Goal: Transaction & Acquisition: Purchase product/service

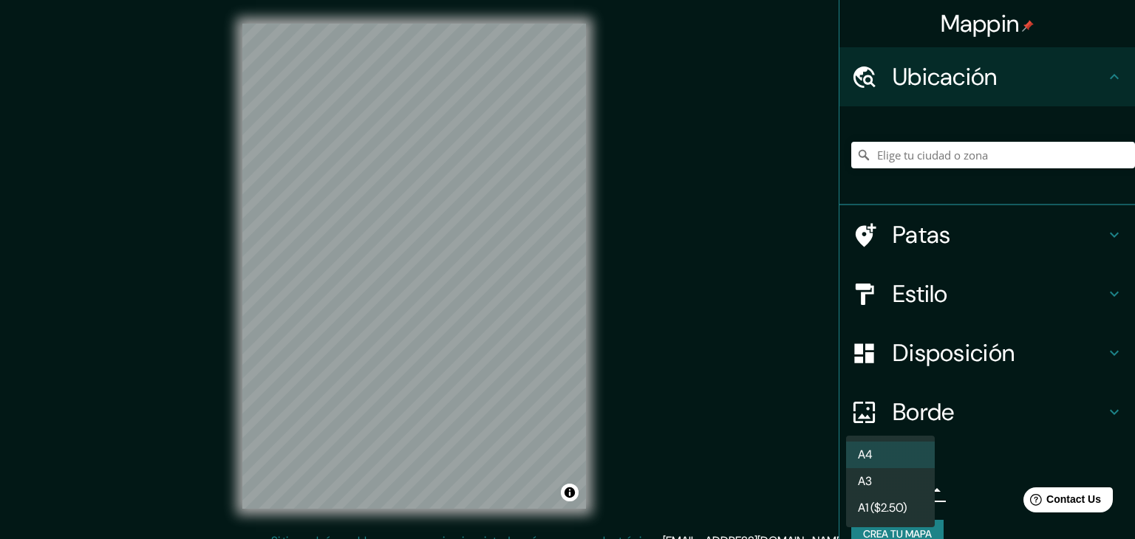
click at [918, 486] on body "Mappin Ubicación Patas Estilo Disposición Borde Elige un borde. Consejo : puede…" at bounding box center [567, 269] width 1135 height 539
click at [359, 234] on div at bounding box center [567, 269] width 1135 height 539
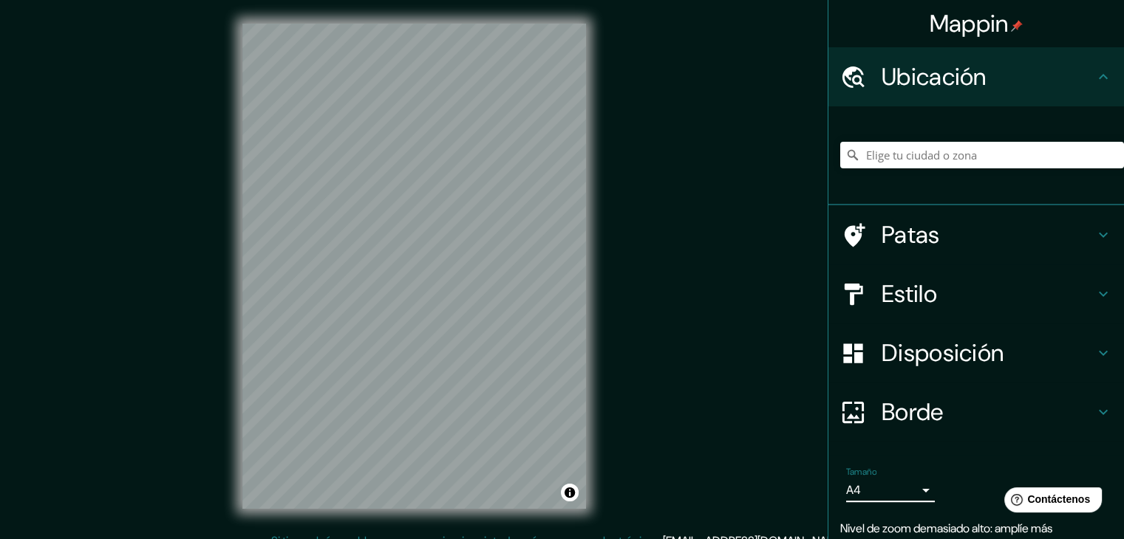
click at [840, 509] on div "Tamaño A4 single Nivel de zoom demasiado alto: amplíe más Crea tu mapa" at bounding box center [976, 525] width 272 height 129
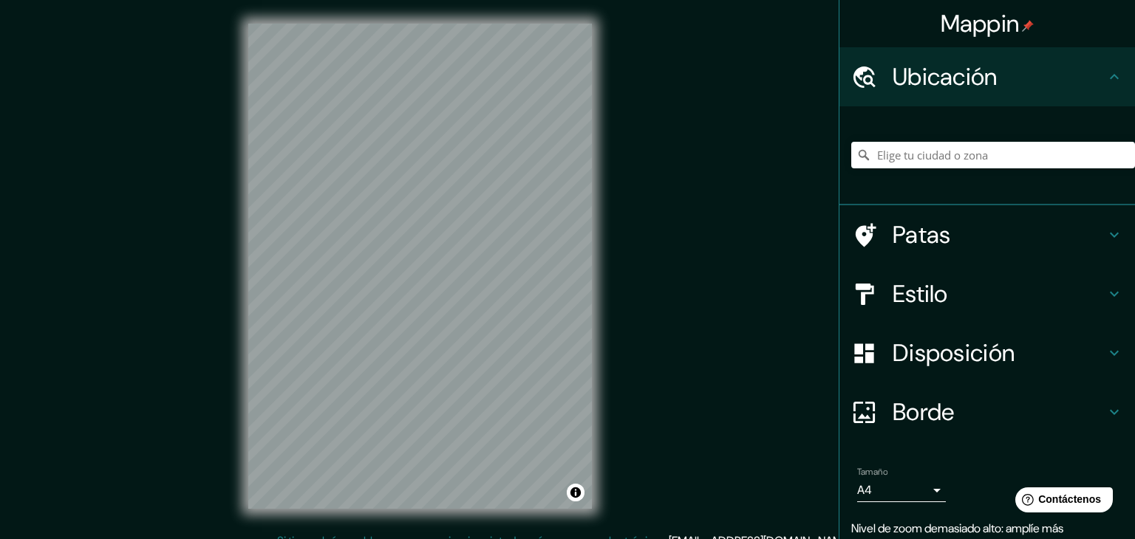
click at [848, 494] on body "Mappin Ubicación Patas Estilo Disposición Borde Elige un borde. Consejo : puede…" at bounding box center [567, 269] width 1135 height 539
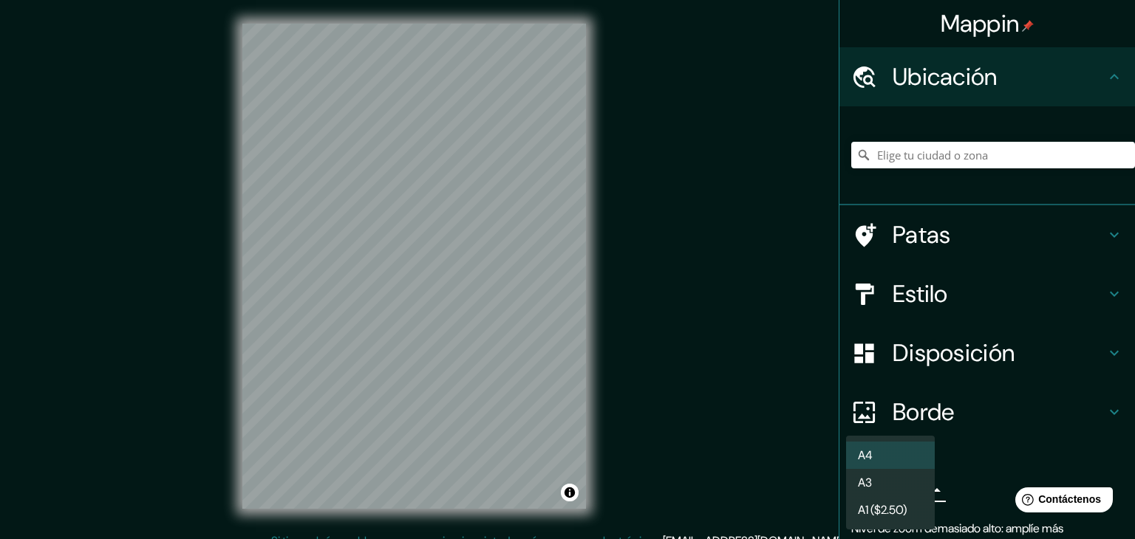
click at [858, 488] on font "A3" at bounding box center [865, 483] width 14 height 16
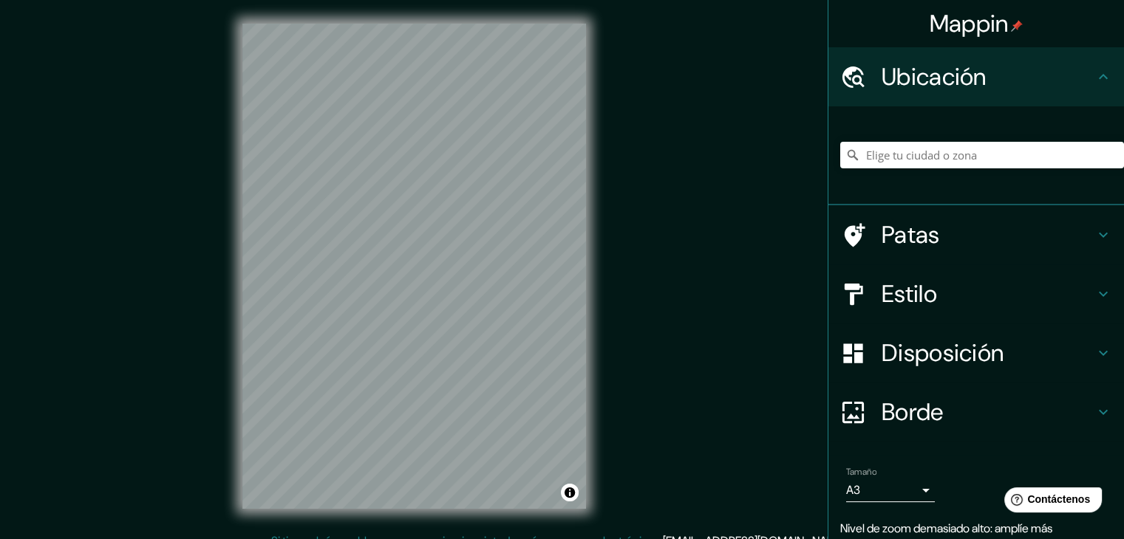
click at [916, 137] on div at bounding box center [982, 155] width 284 height 74
click at [892, 160] on input "Elige tu ciudad o zona" at bounding box center [982, 155] width 284 height 27
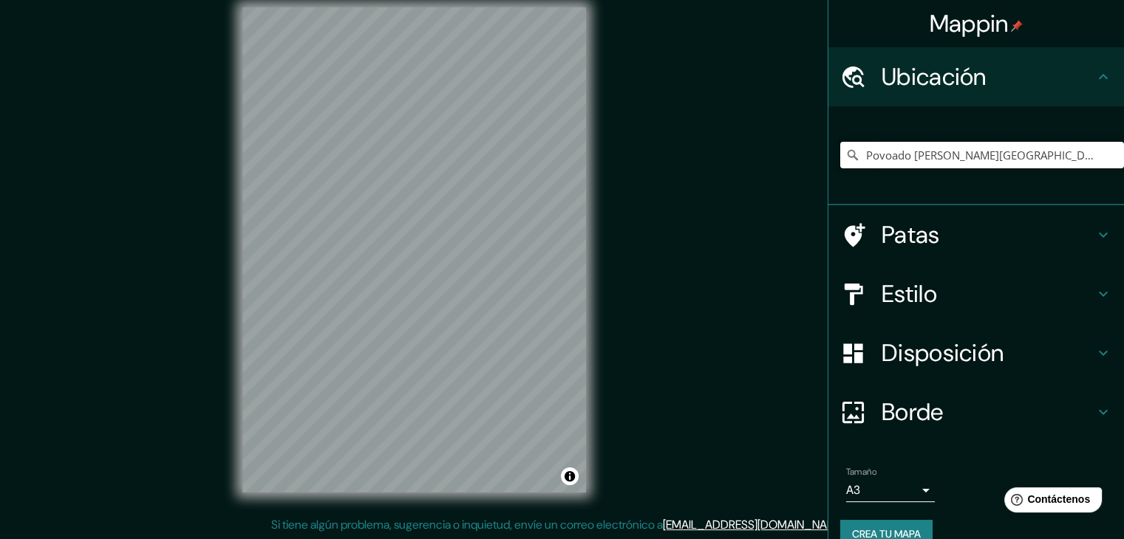
scroll to position [17, 0]
click at [941, 149] on input "Povoado [PERSON_NAME][GEOGRAPHIC_DATA], [PERSON_NAME] [PERSON_NAME] - [GEOGRAPH…" at bounding box center [982, 155] width 284 height 27
click at [916, 234] on font "Patas" at bounding box center [911, 234] width 58 height 31
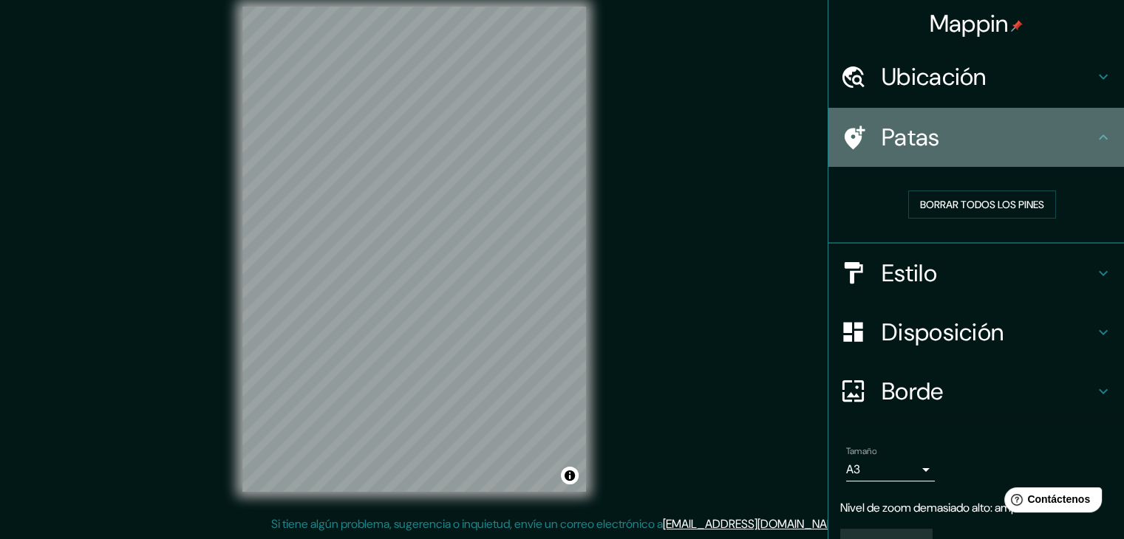
click at [910, 163] on div "Patas" at bounding box center [976, 137] width 296 height 59
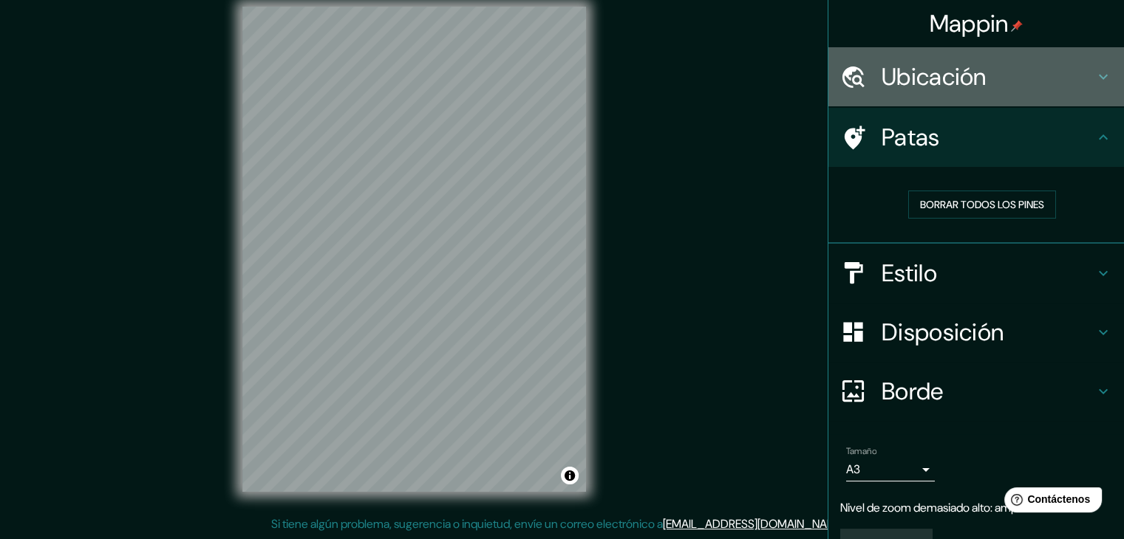
click at [904, 72] on font "Ubicación" at bounding box center [934, 76] width 105 height 31
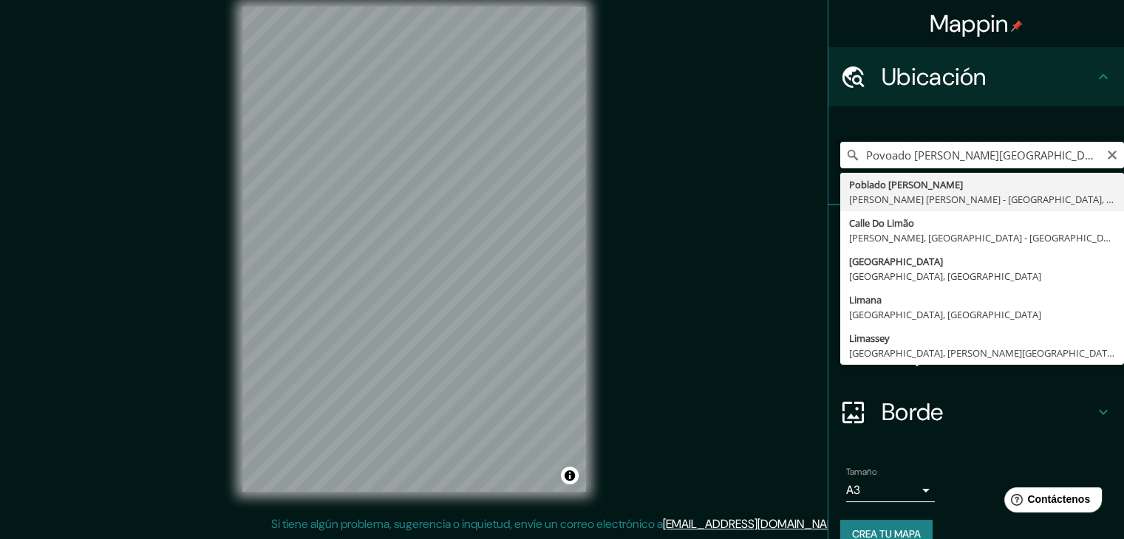
click at [880, 157] on input "Povoado Cercado De Cima, Souto Soares - Bahía, 46990-000, Brasil" at bounding box center [982, 155] width 284 height 27
click at [880, 159] on input "Povoado Cercado De Cima, Souto Soares - Bahía, 46990-000, Brasil" at bounding box center [982, 155] width 284 height 27
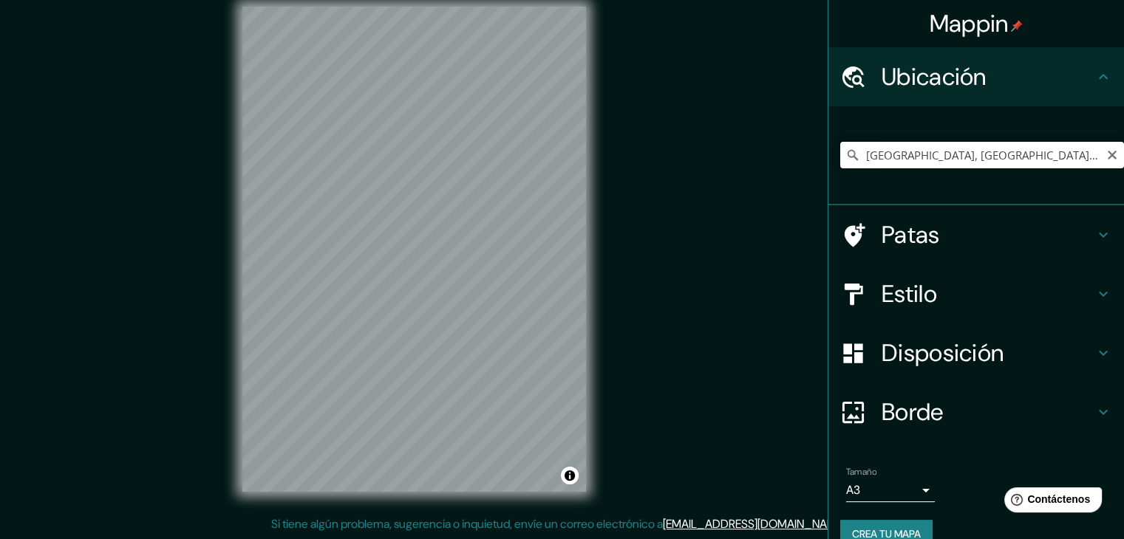
click at [1016, 154] on input "Lima, Provincia de Lima, Perú" at bounding box center [982, 155] width 284 height 27
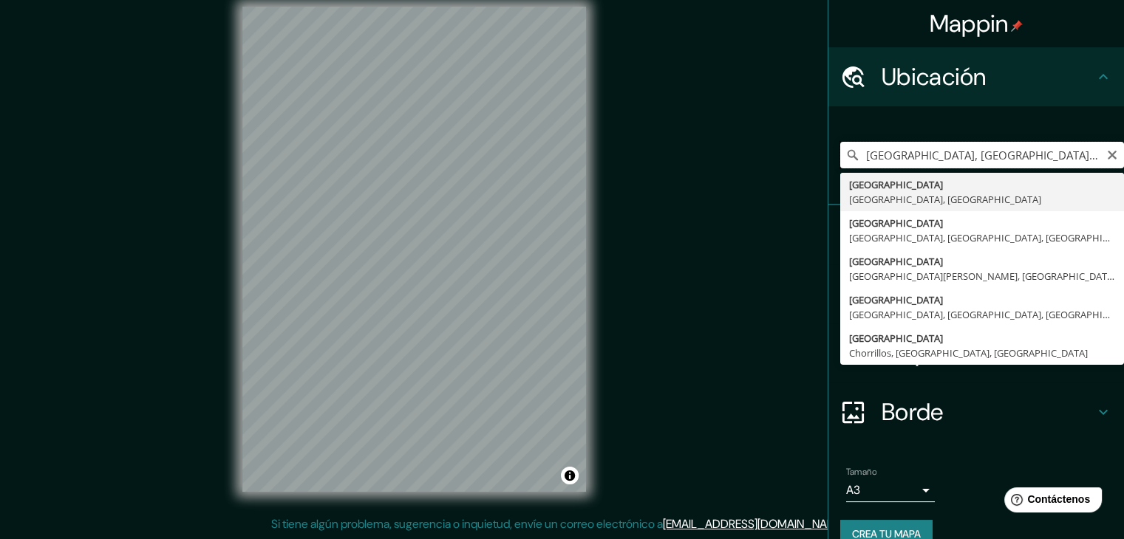
click at [1019, 165] on input "Lima, Provincia de Lima, Perú" at bounding box center [982, 155] width 284 height 27
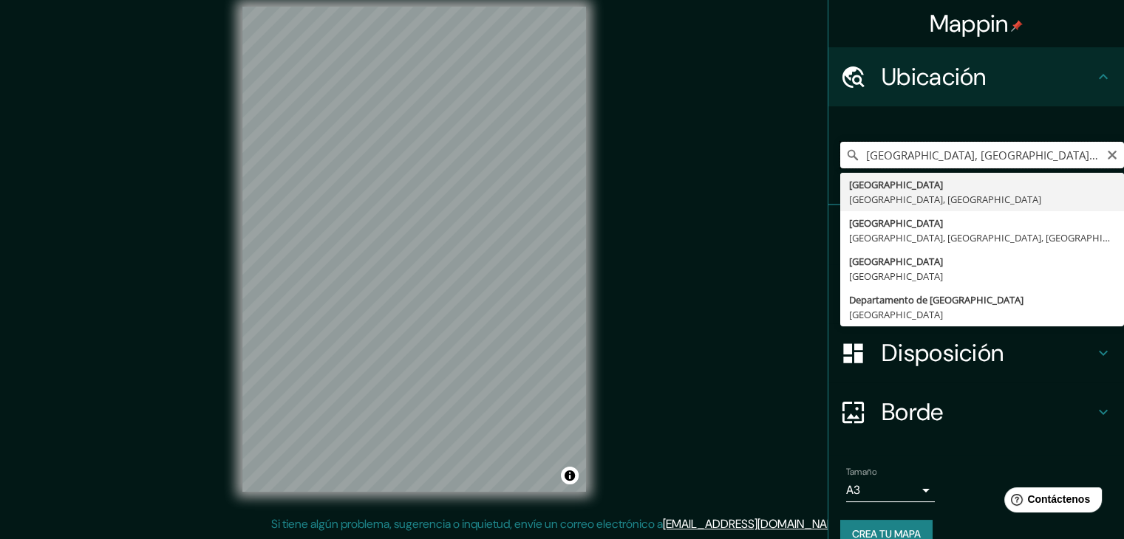
click at [1020, 148] on input "Lima, Provincia de Lima, Perú" at bounding box center [982, 155] width 284 height 27
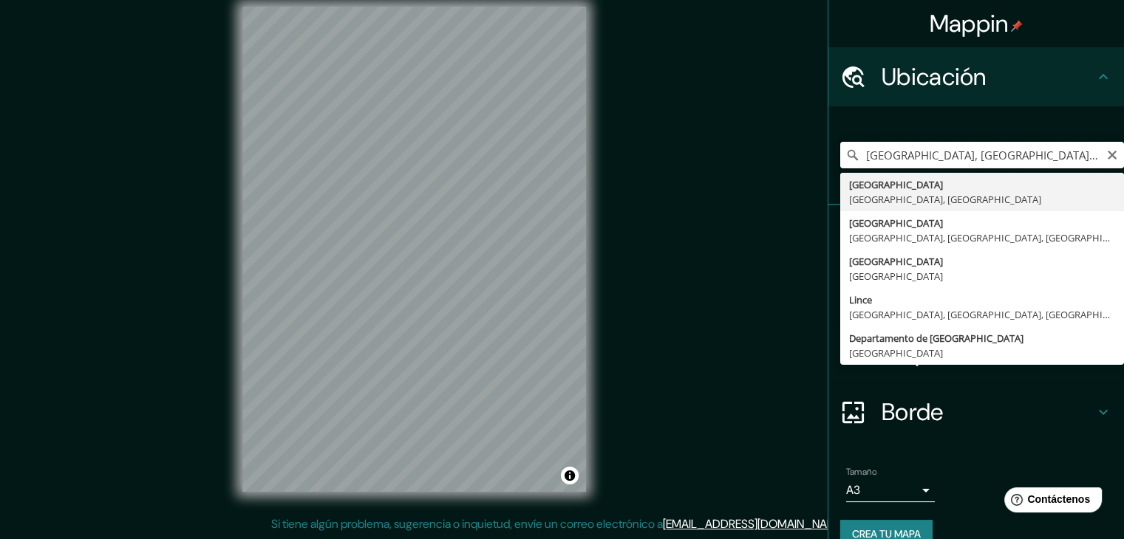
scroll to position [0, 4]
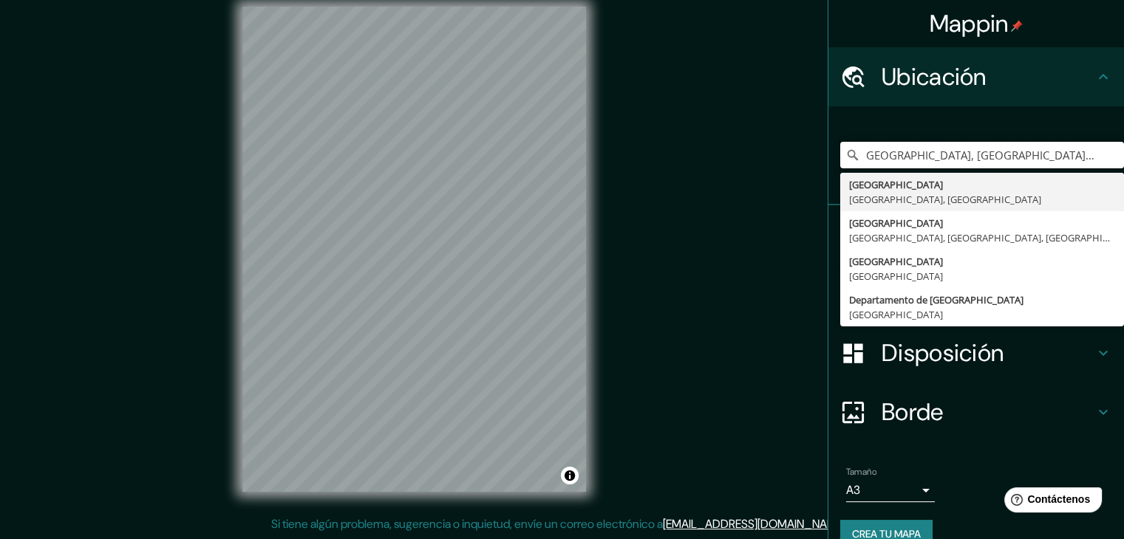
type input "Lima, Provincia de Lima, Perú"
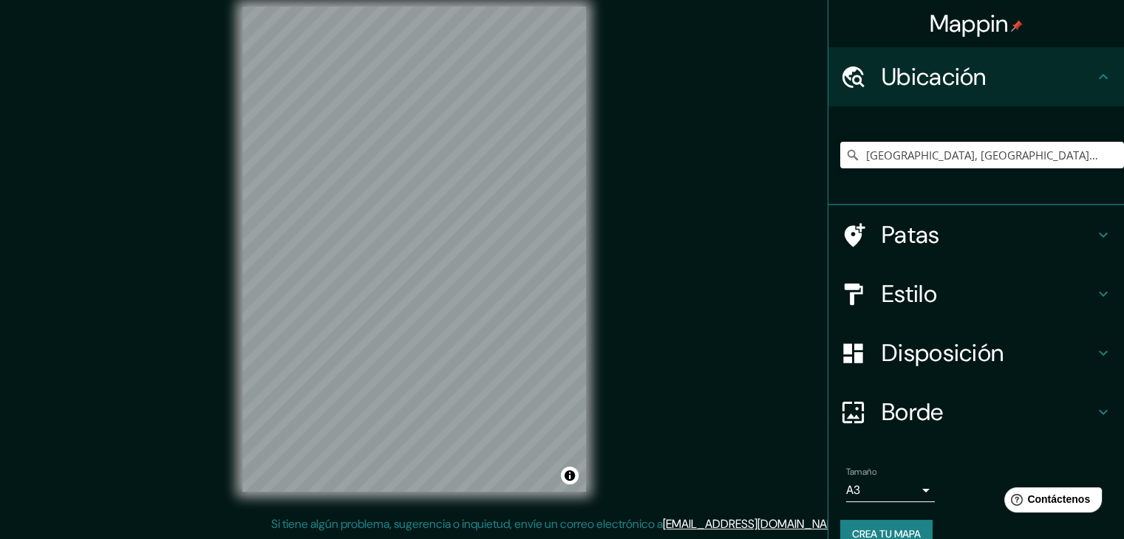
click at [592, 151] on div "© Mapbox © OpenStreetMap Mejorar este mapa" at bounding box center [414, 249] width 391 height 533
click at [879, 154] on input "Lima, Provincia de Lima, Perú" at bounding box center [982, 155] width 284 height 27
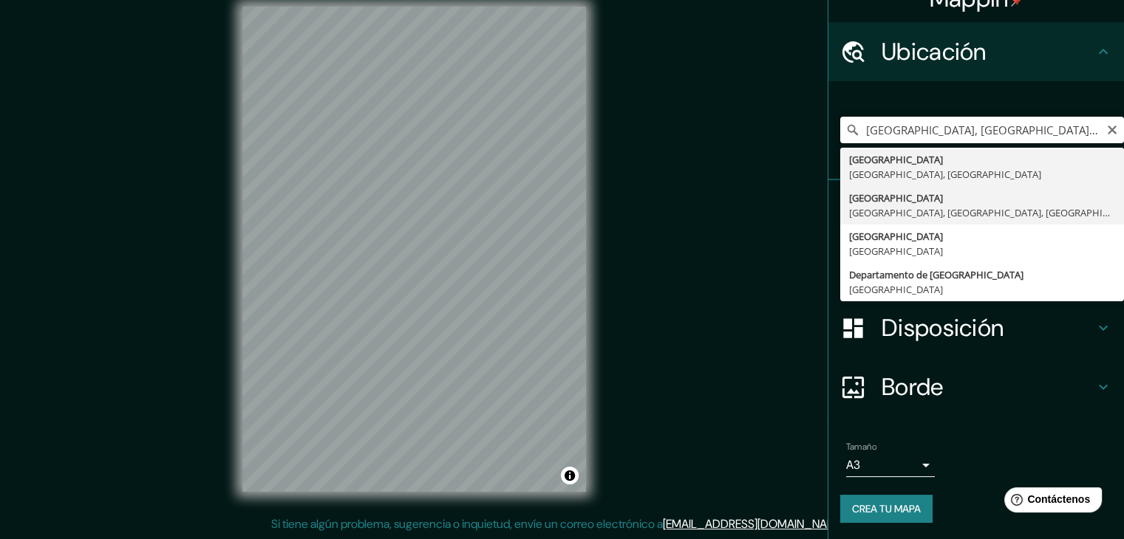
scroll to position [26, 0]
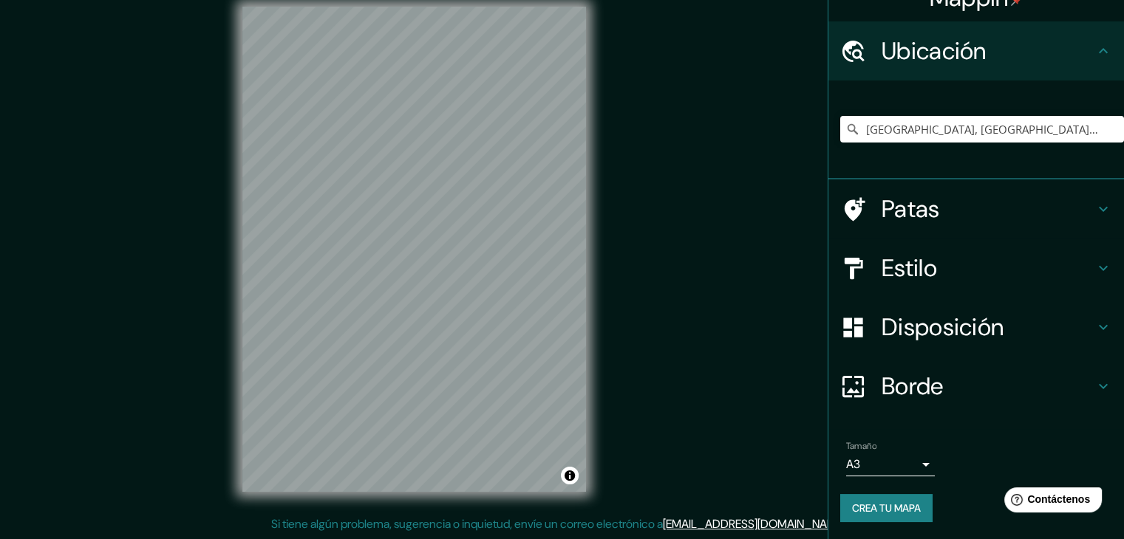
click at [692, 209] on div "Mappin Ubicación Lima, Provincia de Lima, Perú Lima Provincia de Lima, Perú Lim…" at bounding box center [562, 261] width 1124 height 556
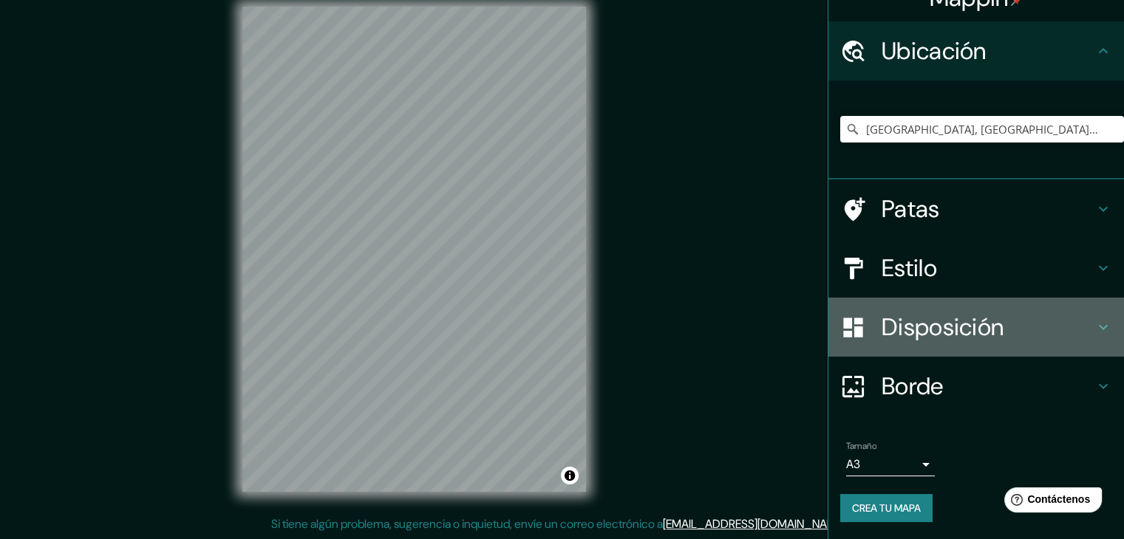
click at [940, 323] on font "Disposición" at bounding box center [943, 327] width 122 height 31
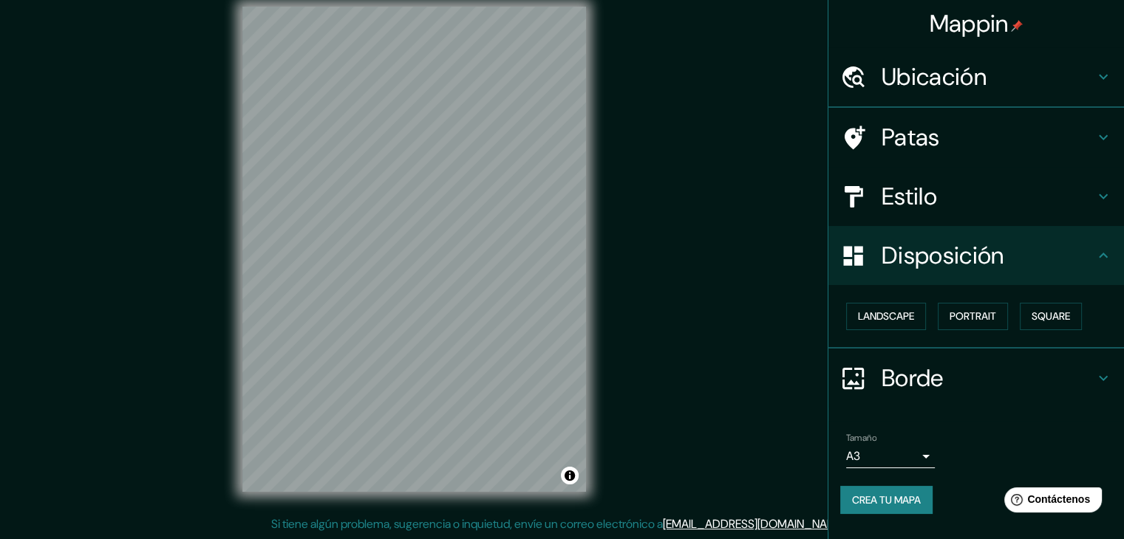
scroll to position [0, 0]
click at [934, 270] on font "Disposición" at bounding box center [943, 255] width 122 height 31
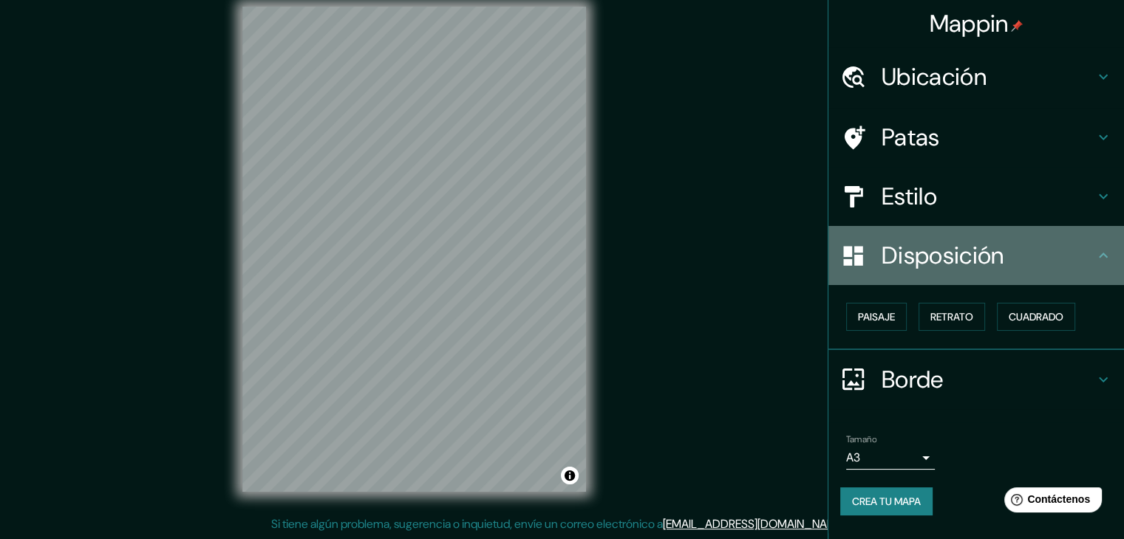
click at [892, 253] on font "Disposición" at bounding box center [943, 255] width 122 height 31
click at [926, 266] on font "Disposición" at bounding box center [943, 255] width 122 height 31
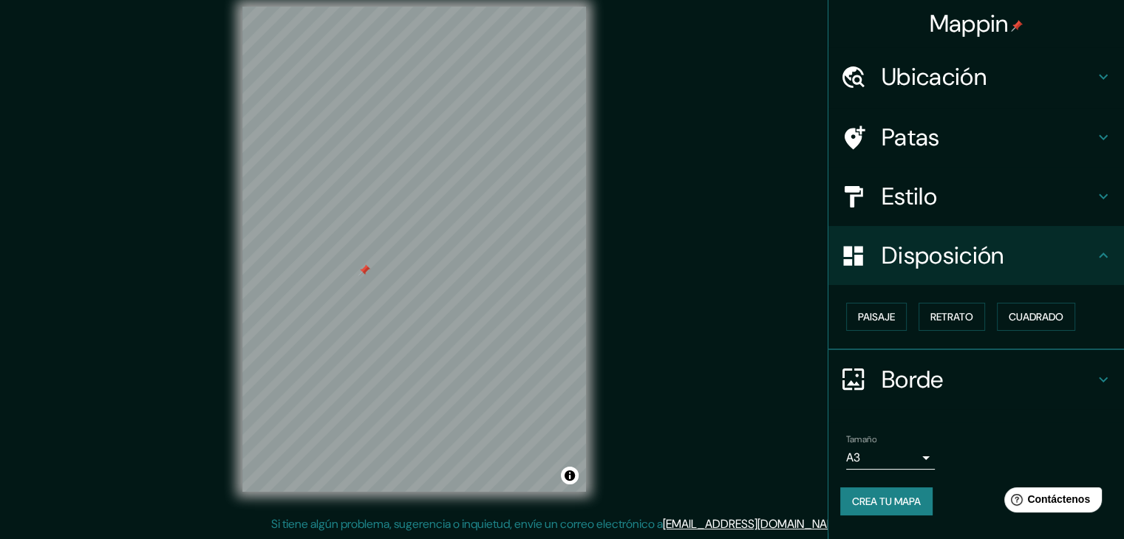
click at [364, 272] on div at bounding box center [364, 271] width 12 height 12
click at [401, 290] on div at bounding box center [400, 286] width 12 height 12
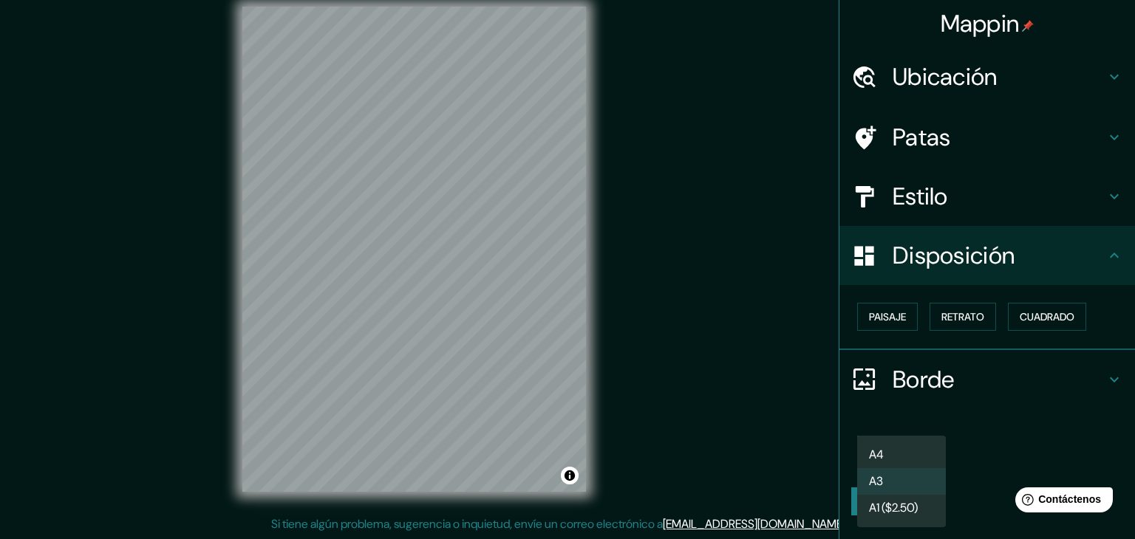
click at [871, 462] on body "Mappin Ubicación Lima, Provincia de Lima, Perú Lima Provincia de Lima, Perú Lim…" at bounding box center [567, 252] width 1135 height 539
click at [876, 467] on li "A4" at bounding box center [901, 455] width 89 height 27
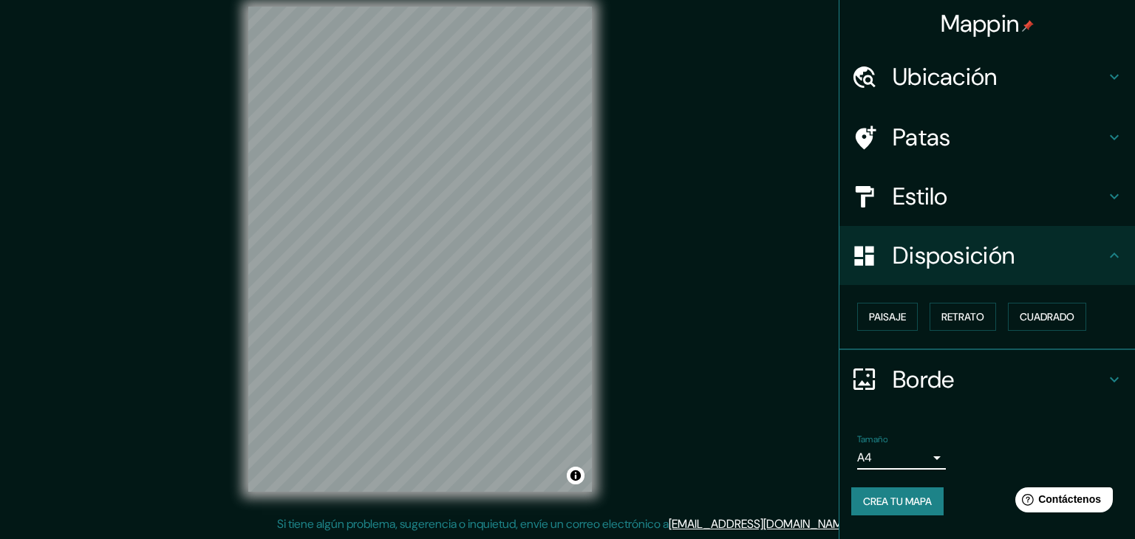
click at [866, 465] on body "Mappin Ubicación Lima, Provincia de Lima, Perú Lima Provincia de Lima, Perú Lim…" at bounding box center [567, 252] width 1135 height 539
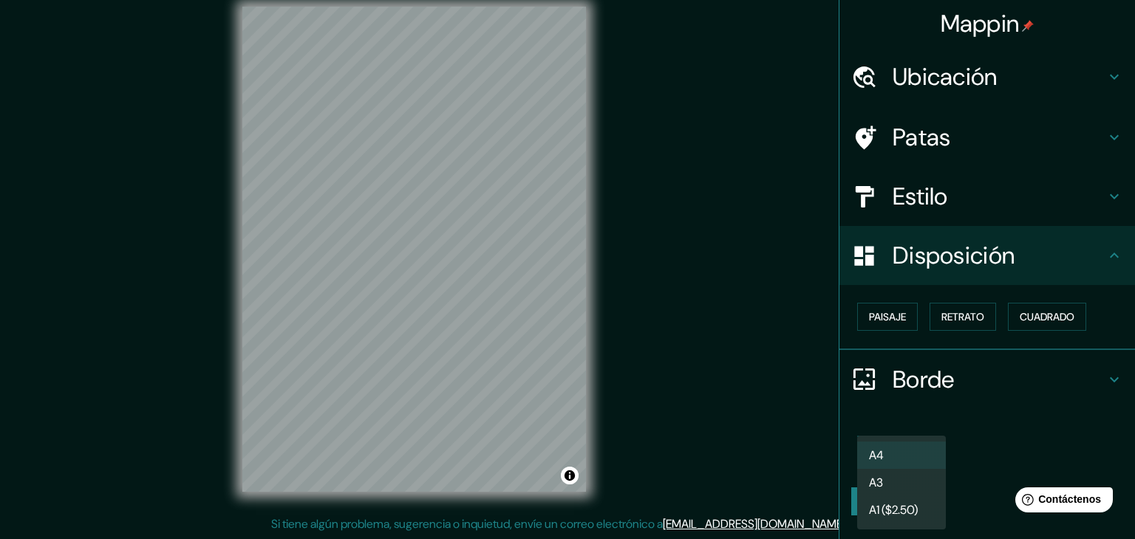
click at [871, 486] on font "A3" at bounding box center [876, 483] width 14 height 16
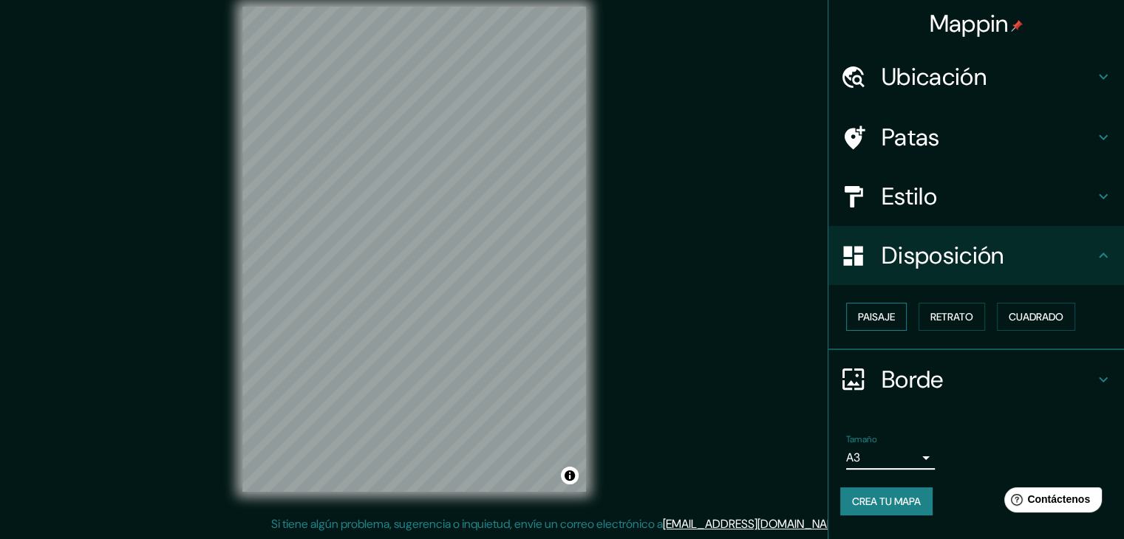
click at [892, 317] on font "Paisaje" at bounding box center [876, 316] width 37 height 13
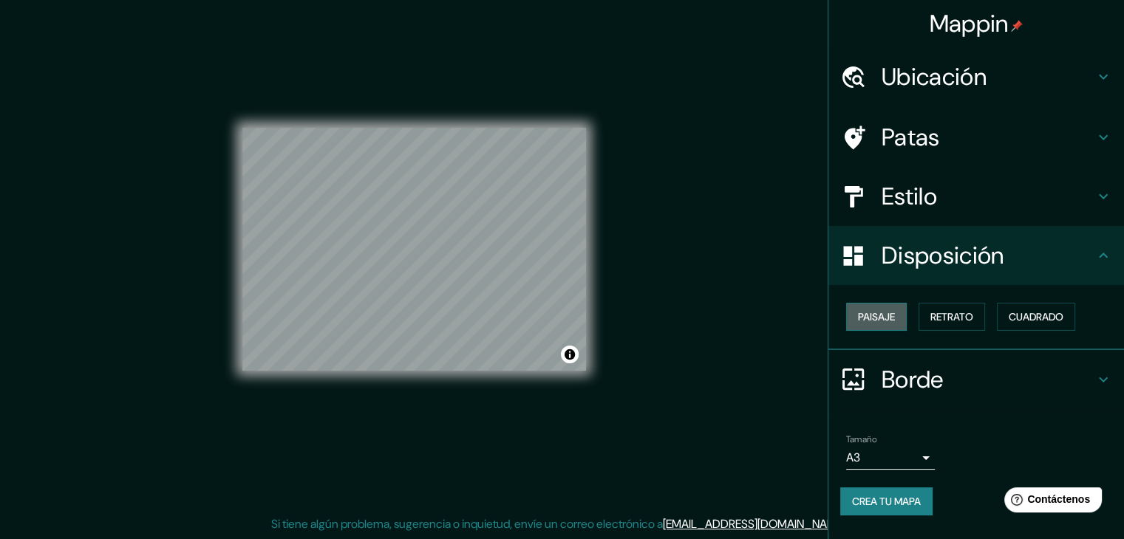
click at [891, 317] on font "Paisaje" at bounding box center [876, 316] width 37 height 13
click at [936, 315] on font "Retrato" at bounding box center [951, 316] width 43 height 13
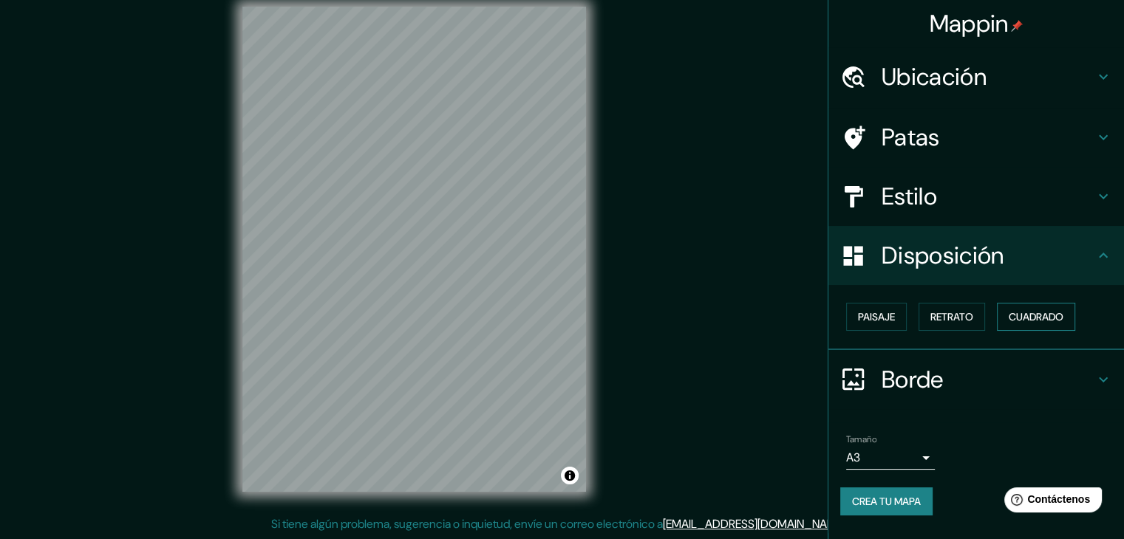
click at [1032, 319] on font "Cuadrado" at bounding box center [1036, 316] width 55 height 13
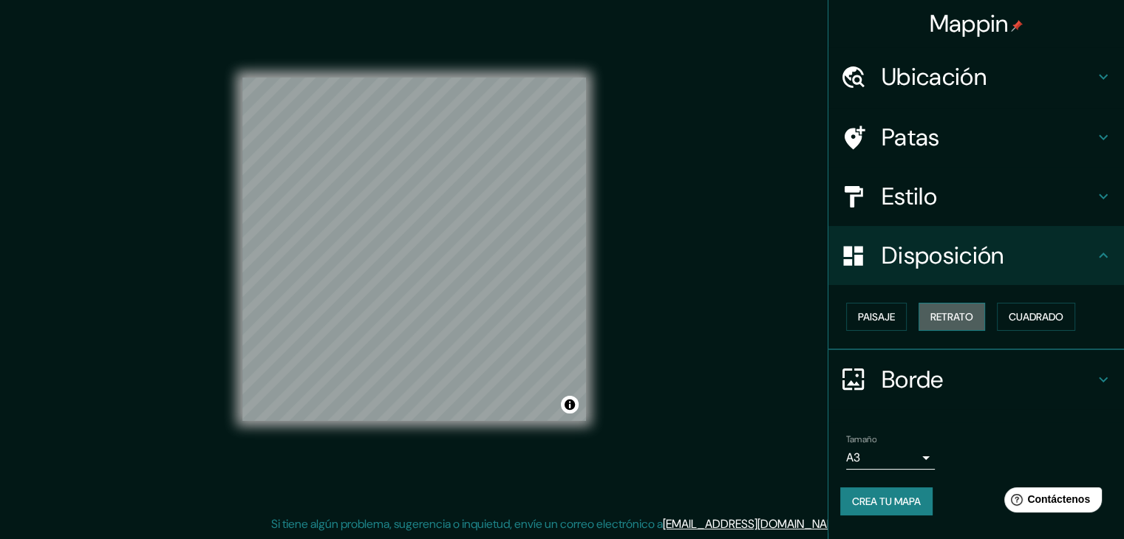
click at [978, 323] on button "Retrato" at bounding box center [952, 317] width 67 height 28
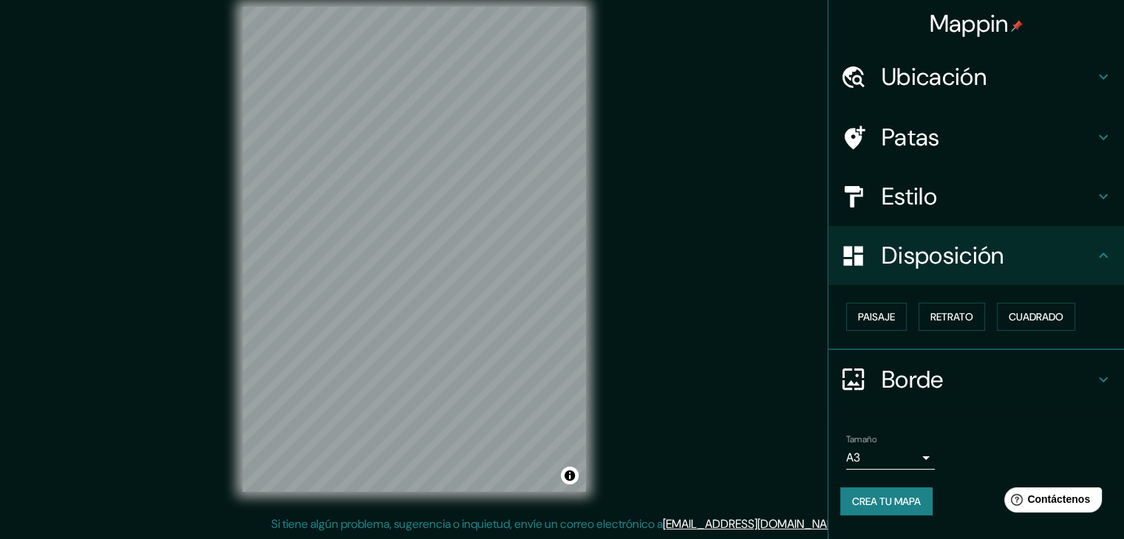
click at [554, 293] on div "© Mapbox © OpenStreetMap Mejorar este mapa" at bounding box center [414, 249] width 391 height 533
drag, startPoint x: 589, startPoint y: 303, endPoint x: 590, endPoint y: 268, distance: 34.7
click at [598, 267] on div "© Mapbox © OpenStreetMap Mejorar este mapa" at bounding box center [414, 249] width 391 height 533
click at [389, 285] on div at bounding box center [394, 284] width 12 height 12
click at [528, 319] on div at bounding box center [529, 321] width 12 height 12
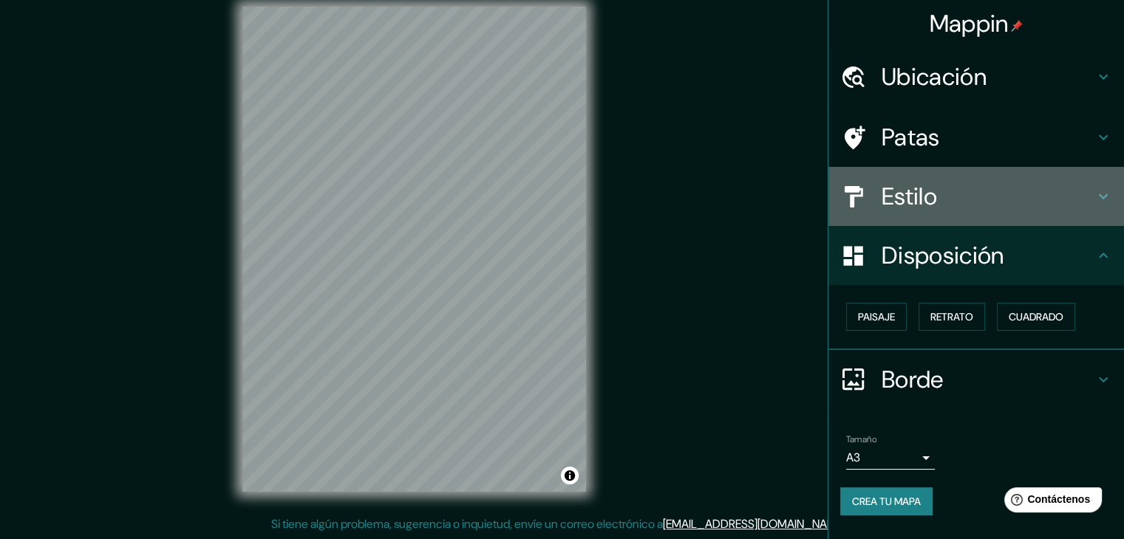
click at [890, 192] on font "Estilo" at bounding box center [909, 196] width 55 height 31
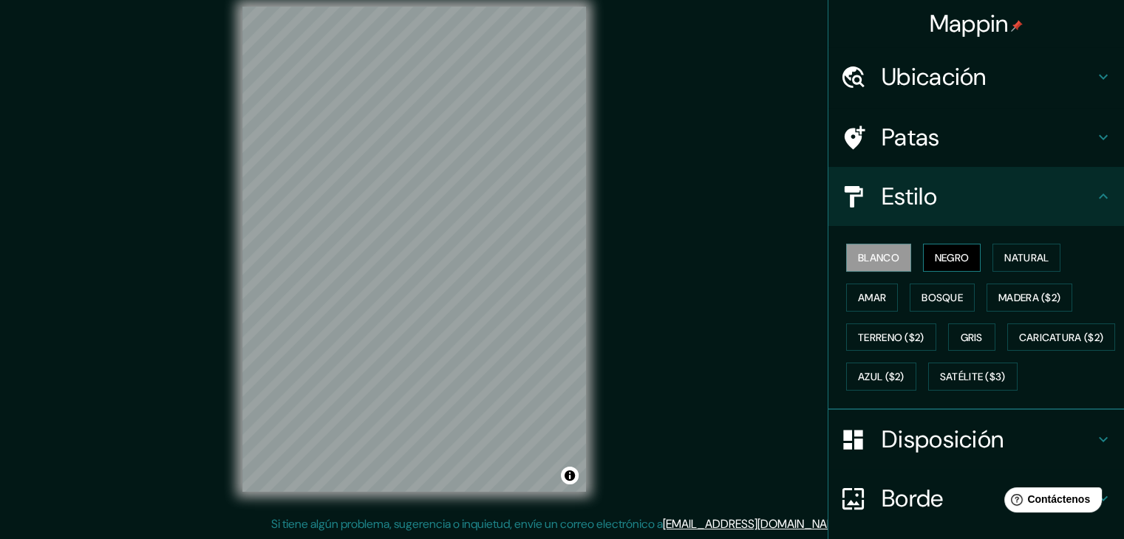
click at [935, 260] on font "Negro" at bounding box center [952, 257] width 35 height 13
click at [906, 311] on div "Blanco Negro Natural Amar Bosque Madera ($2) Terreno ($2) Gris Caricatura ($2) …" at bounding box center [982, 317] width 284 height 159
click at [922, 305] on font "Bosque" at bounding box center [942, 297] width 41 height 19
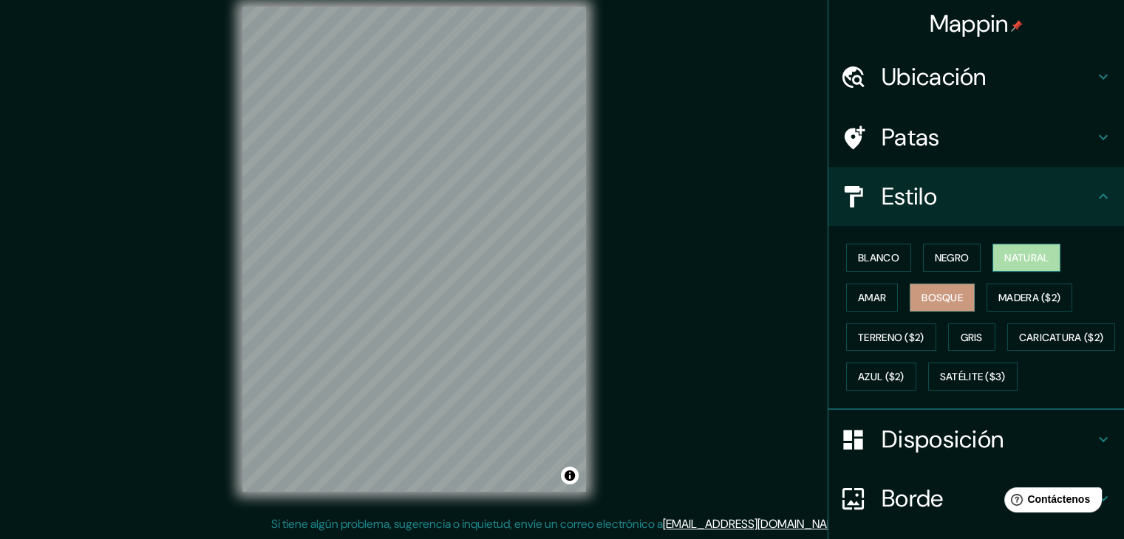
click at [1005, 249] on font "Natural" at bounding box center [1026, 257] width 44 height 19
click at [848, 310] on div "Blanco Negro Natural Amar Bosque Madera ($2) Terreno ($2) Gris Caricatura ($2) …" at bounding box center [982, 317] width 284 height 159
click at [848, 308] on button "Amar" at bounding box center [872, 298] width 52 height 28
click at [858, 288] on font "Amar" at bounding box center [872, 297] width 28 height 19
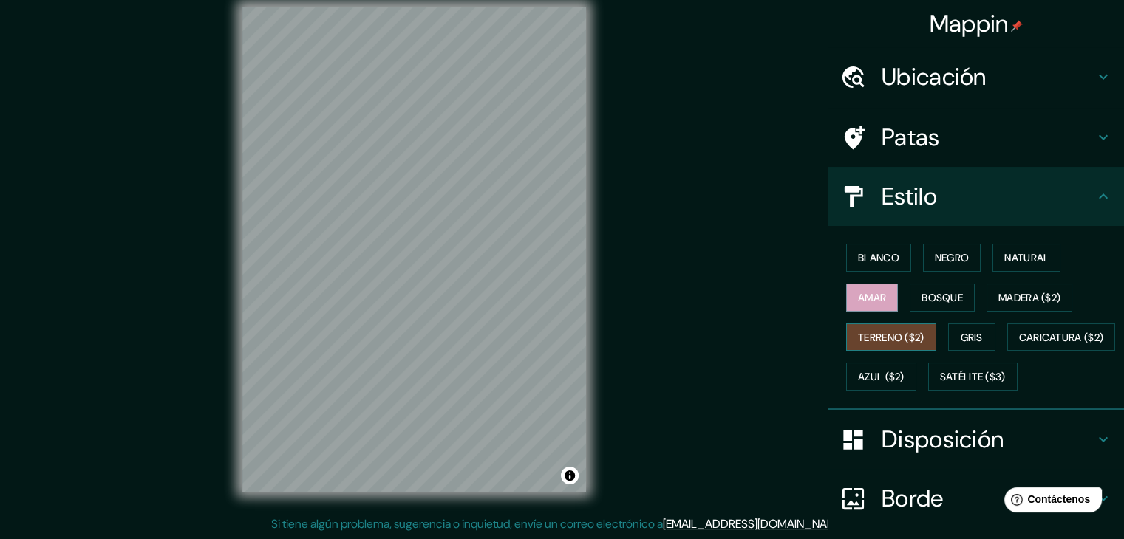
click at [896, 344] on button "Terreno ($2)" at bounding box center [891, 338] width 90 height 28
click at [943, 293] on font "Bosque" at bounding box center [942, 297] width 41 height 13
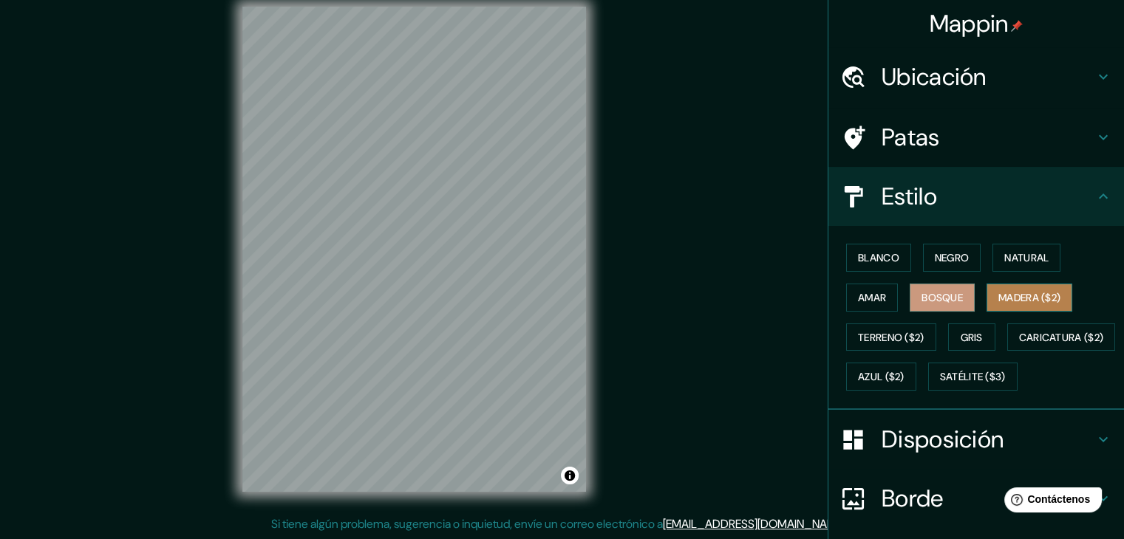
click at [998, 293] on font "Madera ($2)" at bounding box center [1029, 297] width 62 height 19
click at [961, 337] on font "Gris" at bounding box center [972, 337] width 22 height 13
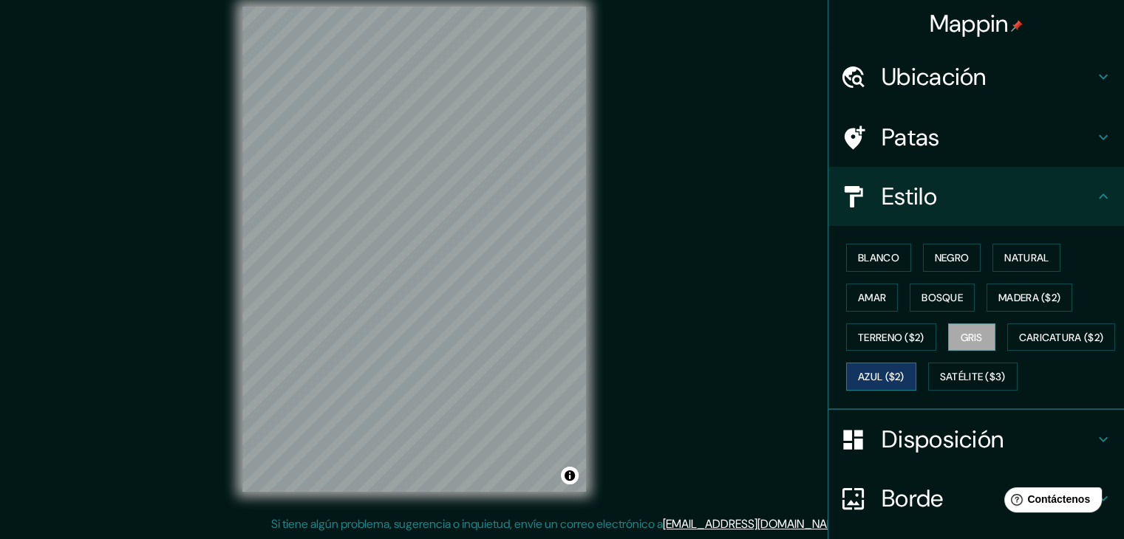
click at [905, 373] on font "Azul ($2)" at bounding box center [881, 377] width 47 height 13
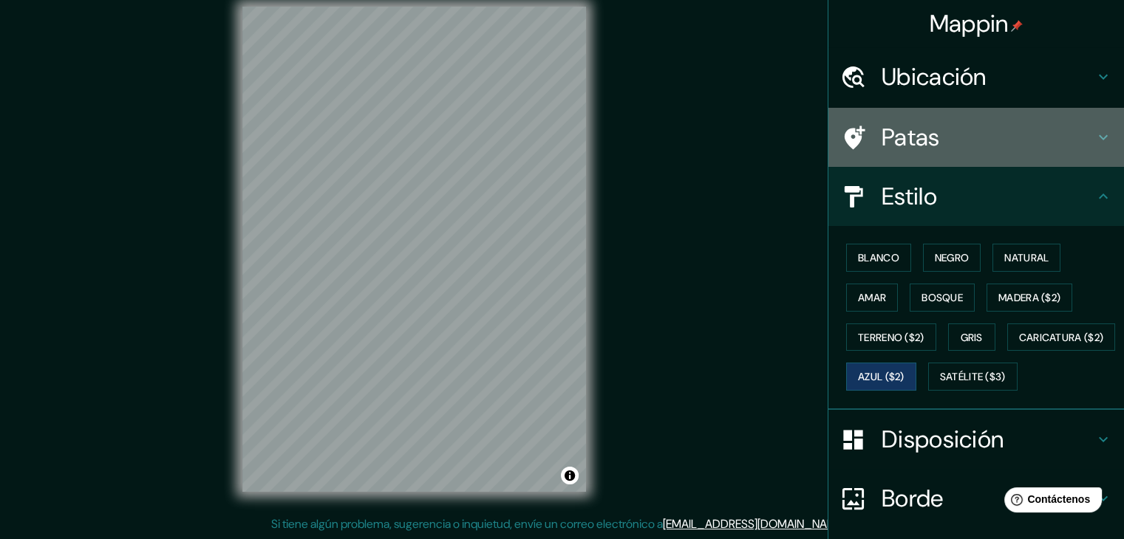
click at [895, 143] on font "Patas" at bounding box center [911, 137] width 58 height 31
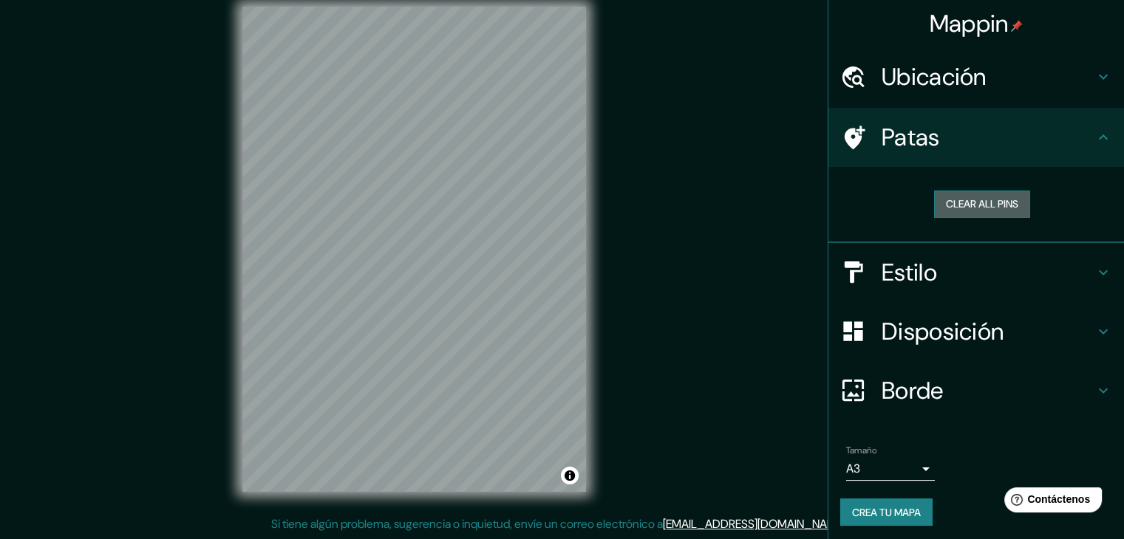
click at [958, 202] on button "Clear all pins" at bounding box center [982, 204] width 96 height 27
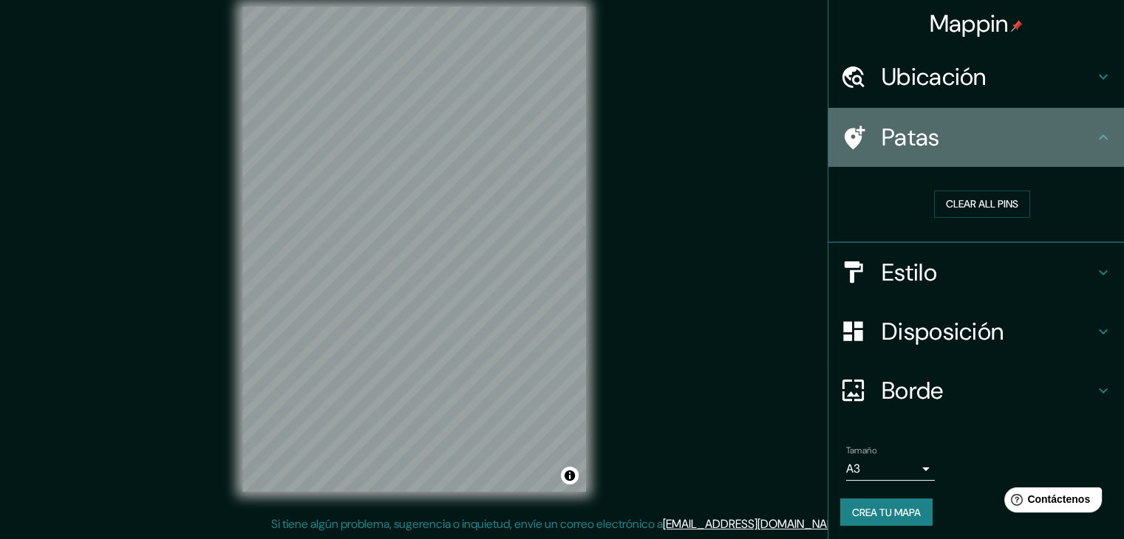
click at [890, 146] on font "Patas" at bounding box center [911, 137] width 58 height 31
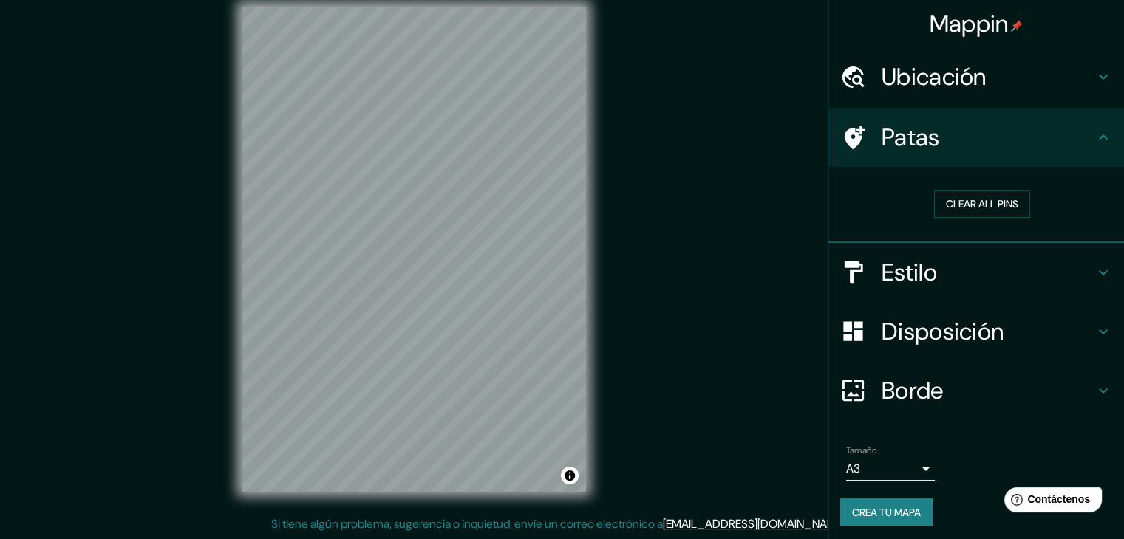
click at [776, 125] on div "Mappin Ubicación Lima, Provincia de Lima, Perú Lima Provincia de Lima, Perú Lim…" at bounding box center [562, 261] width 1124 height 556
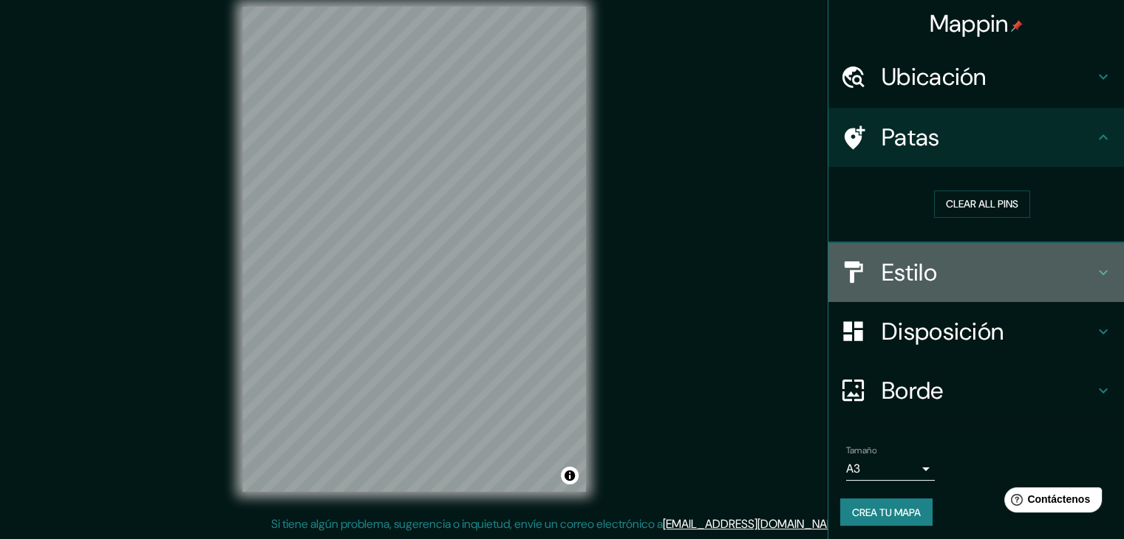
click at [886, 285] on font "Estilo" at bounding box center [909, 272] width 55 height 31
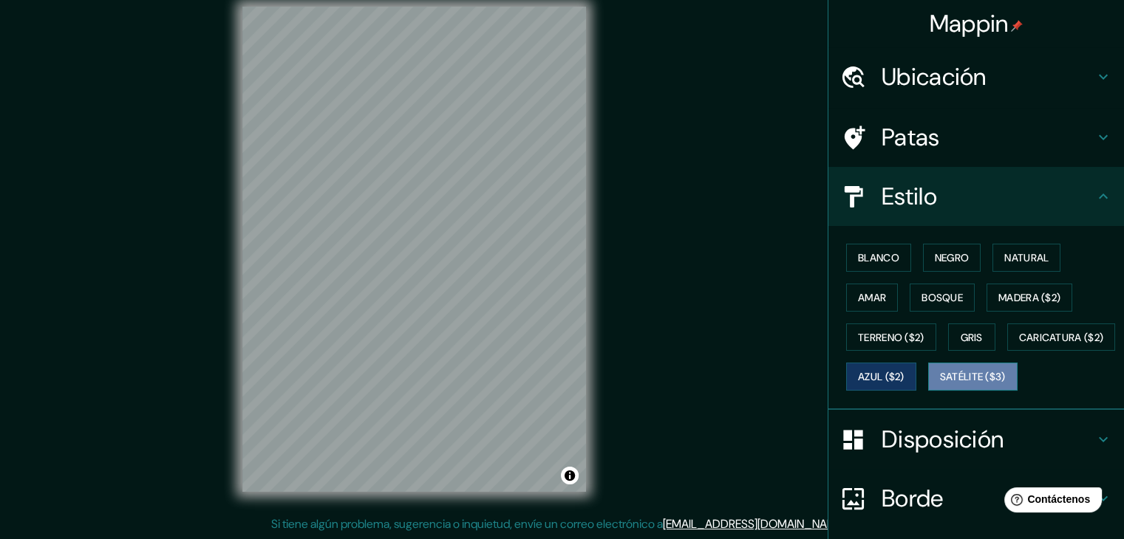
click at [940, 384] on font "Satélite ($3)" at bounding box center [973, 377] width 66 height 13
click at [916, 375] on button "Azul ($2)" at bounding box center [881, 377] width 70 height 28
click at [671, 206] on div "Mappin Ubicación Lima, Provincia de Lima, Perú Lima Provincia de Lima, Perú Lim…" at bounding box center [562, 261] width 1124 height 556
click at [777, 86] on div "Mappin Ubicación Lima, Provincia de Lima, Perú Lima Provincia de Lima, Perú Lim…" at bounding box center [562, 261] width 1124 height 556
click at [667, 75] on div "Mappin Ubicación Lima, Provincia de Lima, Perú Lima Provincia de Lima, Perú Lim…" at bounding box center [562, 261] width 1124 height 556
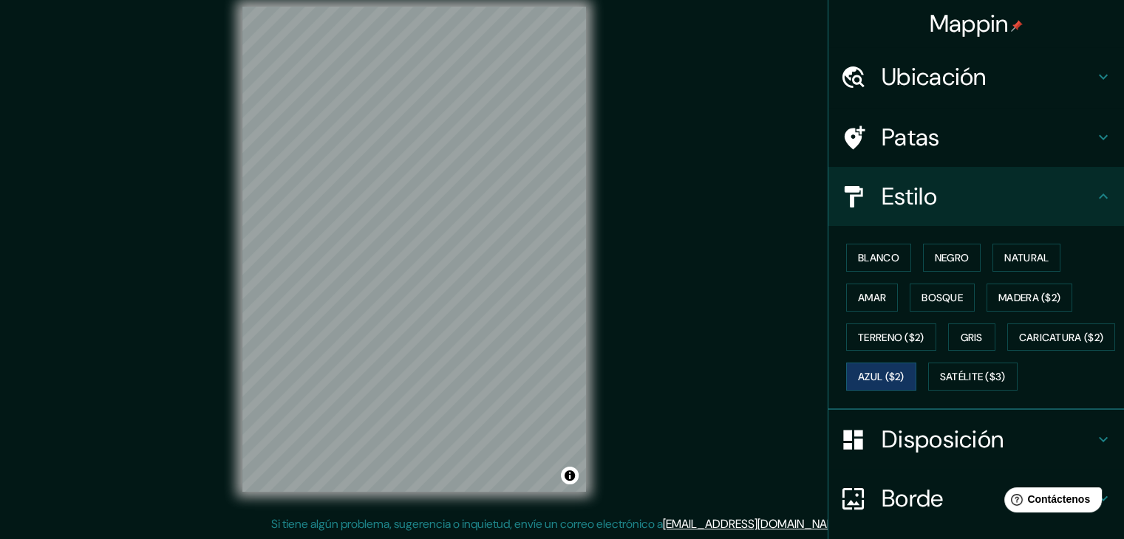
drag, startPoint x: 817, startPoint y: 69, endPoint x: 804, endPoint y: 70, distance: 12.6
click at [804, 70] on div "Mappin Ubicación Lima, Provincia de Lima, Perú Lima Provincia de Lima, Perú Lim…" at bounding box center [562, 261] width 1124 height 556
click at [769, 109] on div "Mappin Ubicación Lima, Provincia de Lima, Perú Lima Provincia de Lima, Perú Lim…" at bounding box center [562, 261] width 1124 height 556
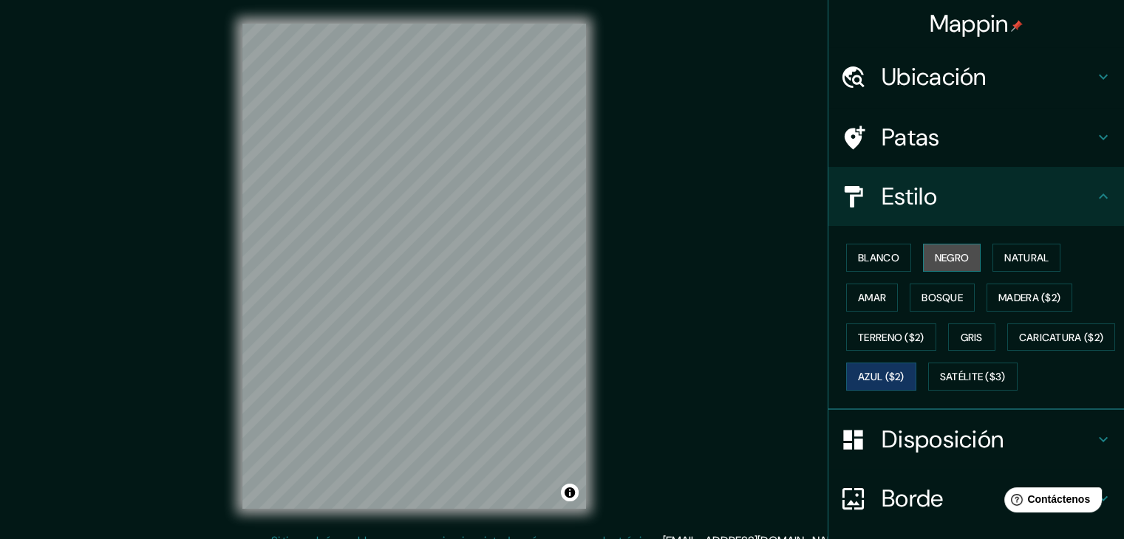
click at [930, 267] on button "Negro" at bounding box center [952, 258] width 58 height 28
click at [935, 259] on font "Negro" at bounding box center [952, 257] width 35 height 13
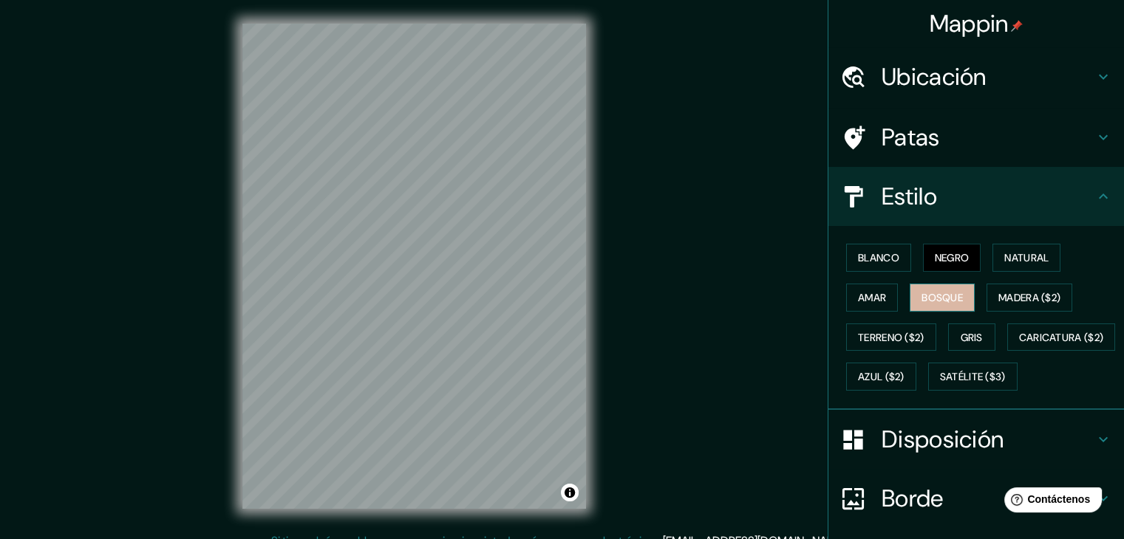
click at [934, 293] on font "Bosque" at bounding box center [942, 297] width 41 height 13
click at [865, 308] on button "Amar" at bounding box center [872, 298] width 52 height 28
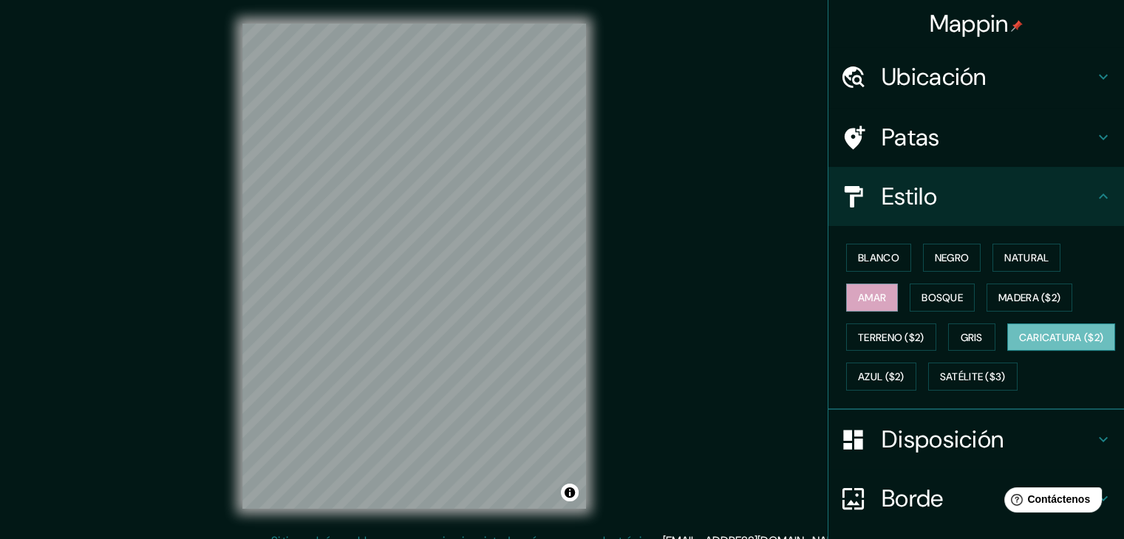
click at [1019, 344] on font "Caricatura ($2)" at bounding box center [1061, 337] width 85 height 13
click at [899, 333] on font "Terreno ($2)" at bounding box center [891, 337] width 67 height 13
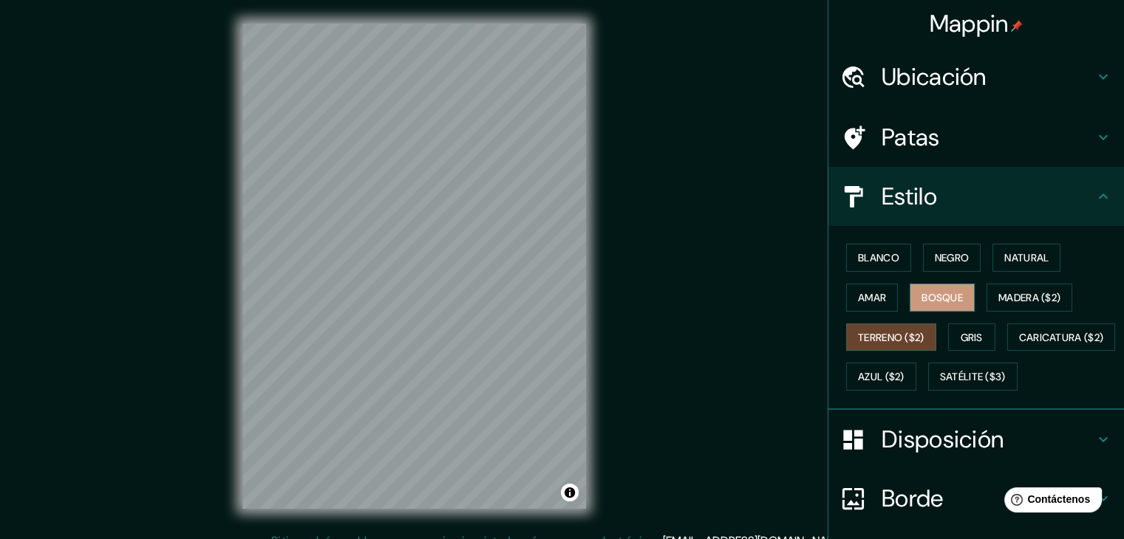
click at [930, 304] on font "Bosque" at bounding box center [942, 297] width 41 height 19
click at [999, 293] on font "Madera ($2)" at bounding box center [1029, 297] width 62 height 13
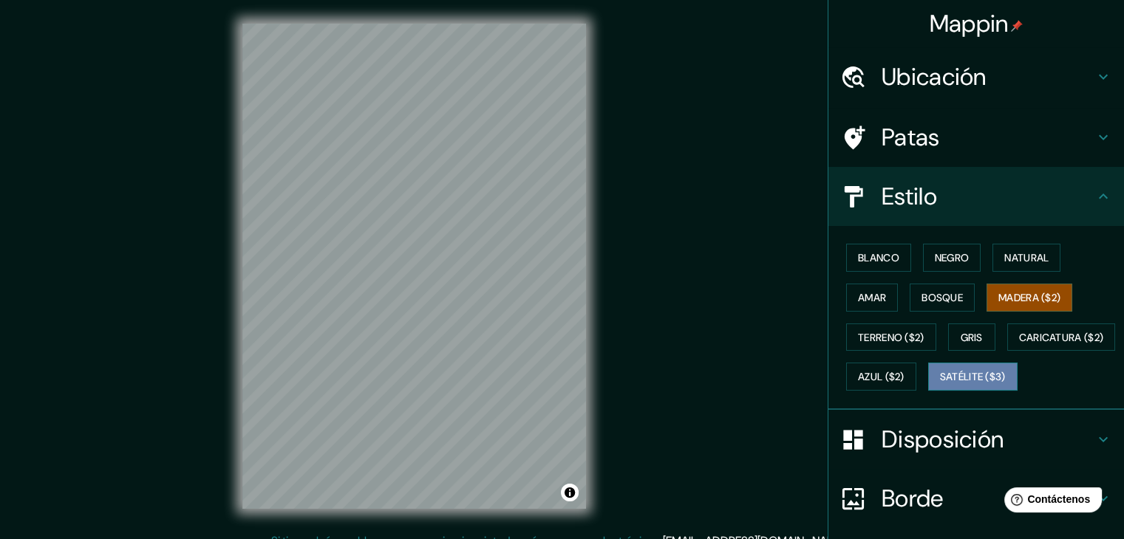
click at [940, 386] on font "Satélite ($3)" at bounding box center [973, 376] width 66 height 19
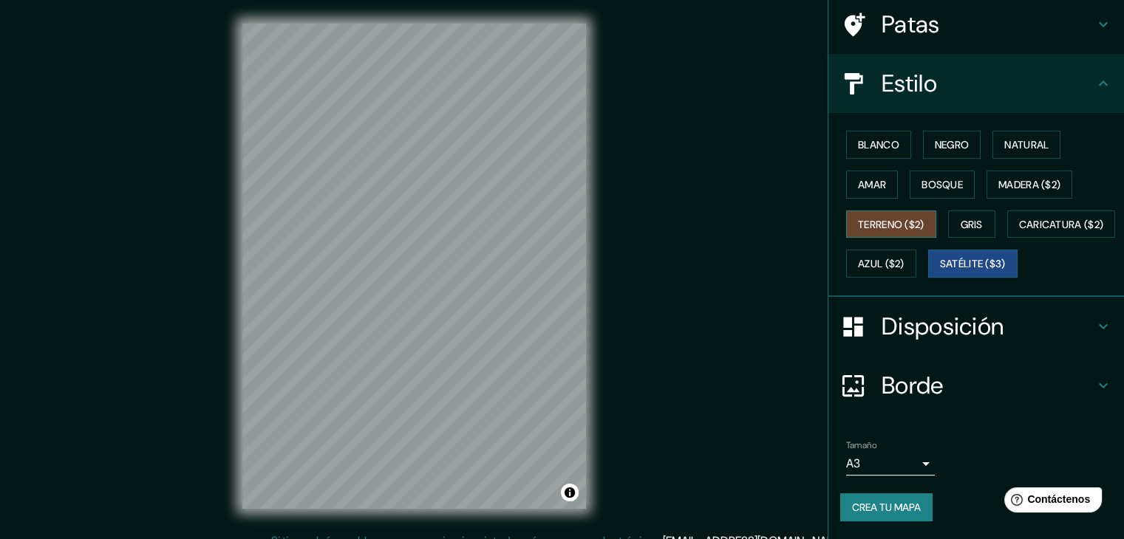
scroll to position [149, 0]
click at [899, 326] on font "Disposición" at bounding box center [943, 326] width 122 height 31
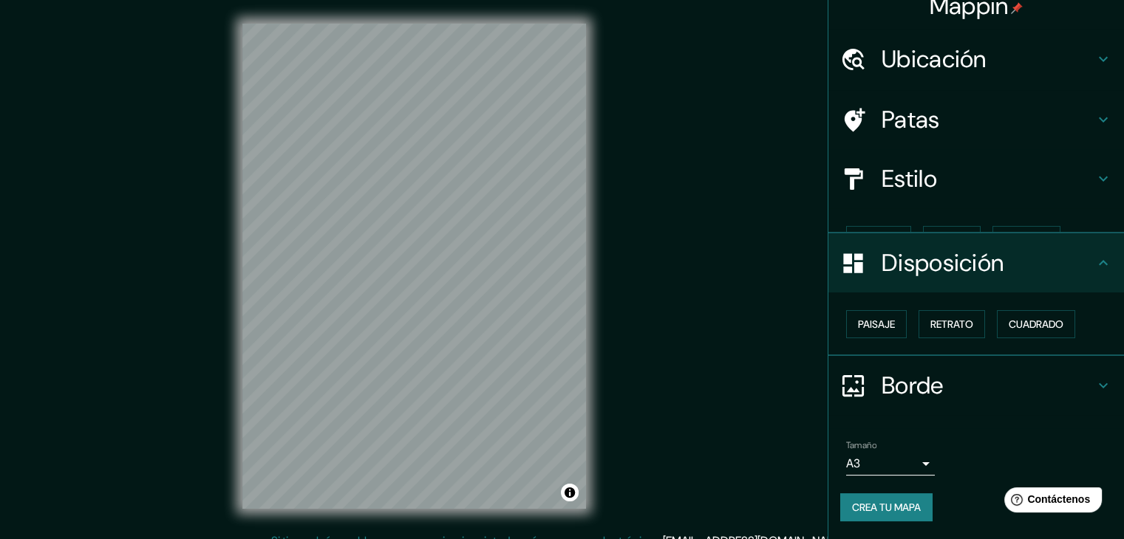
scroll to position [0, 0]
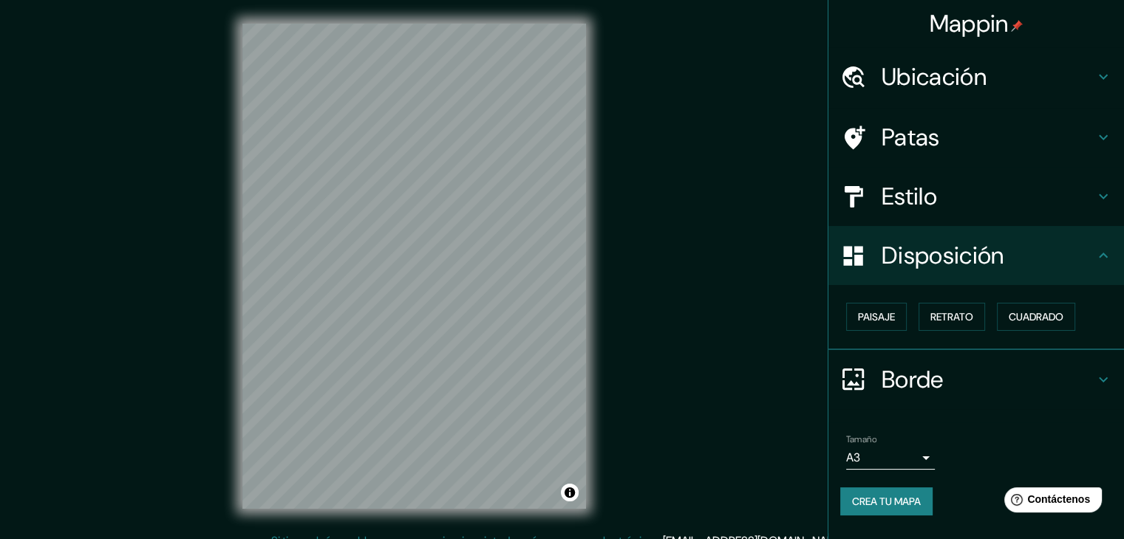
click at [927, 268] on font "Disposición" at bounding box center [943, 255] width 122 height 31
click at [899, 385] on div "Borde" at bounding box center [976, 379] width 296 height 59
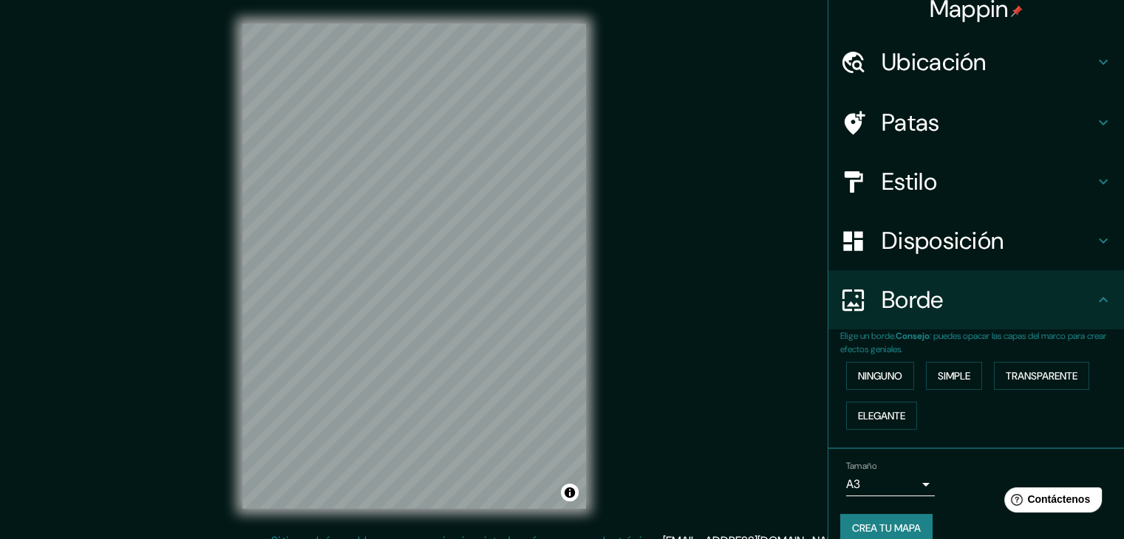
scroll to position [33, 0]
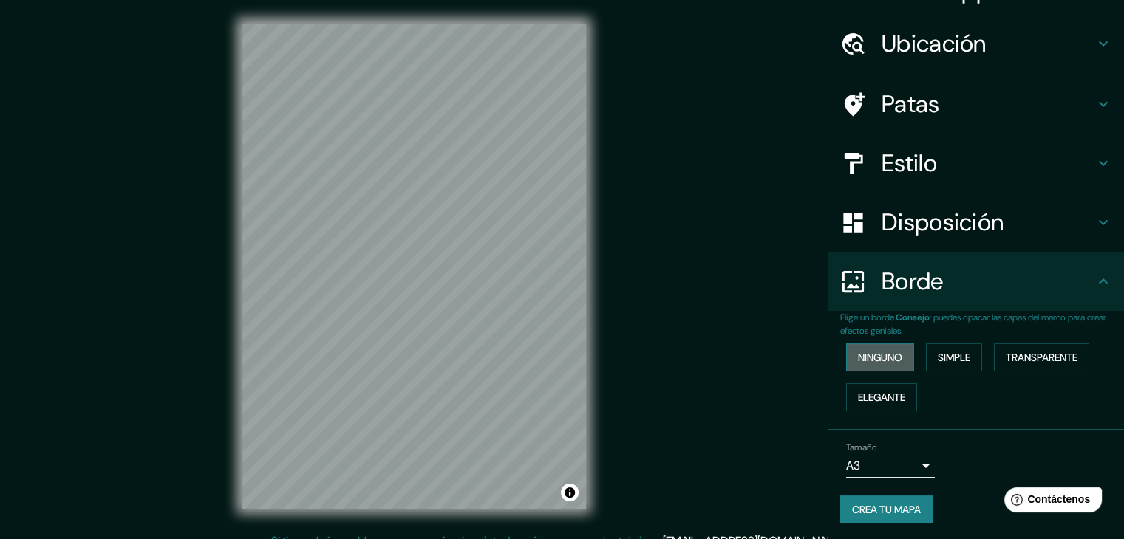
click at [884, 350] on font "Ninguno" at bounding box center [880, 357] width 44 height 19
click at [926, 358] on button "Simple" at bounding box center [954, 358] width 56 height 28
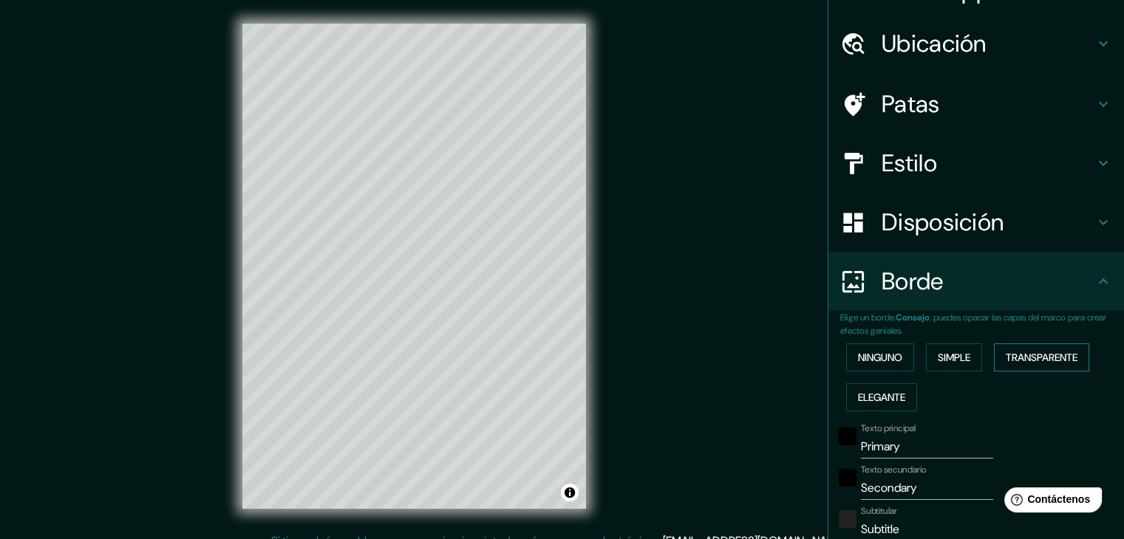
click at [1006, 360] on font "Transparente" at bounding box center [1042, 357] width 72 height 13
click at [875, 400] on font "Elegante" at bounding box center [881, 397] width 47 height 13
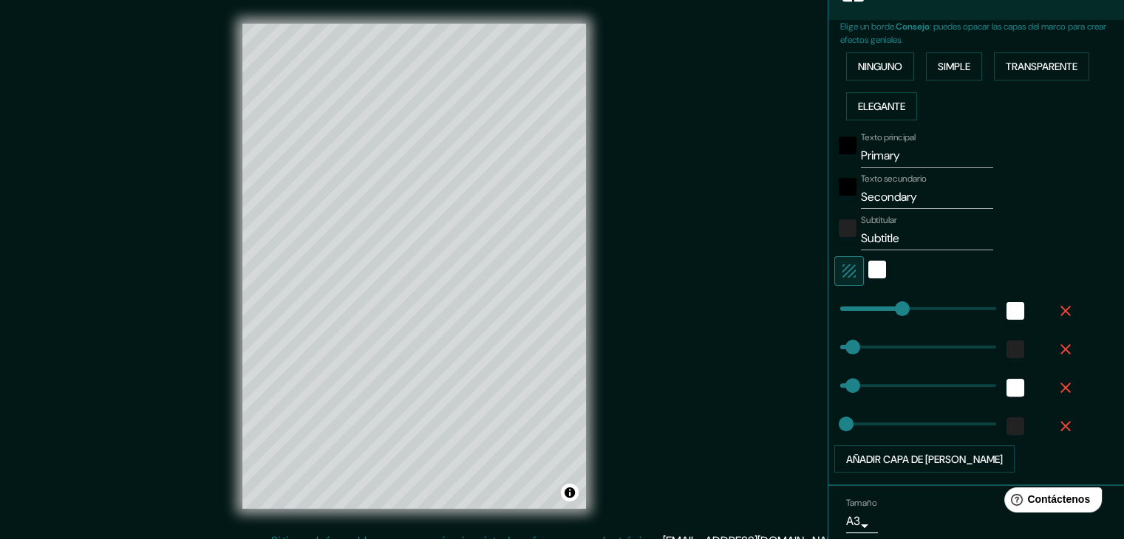
scroll to position [329, 0]
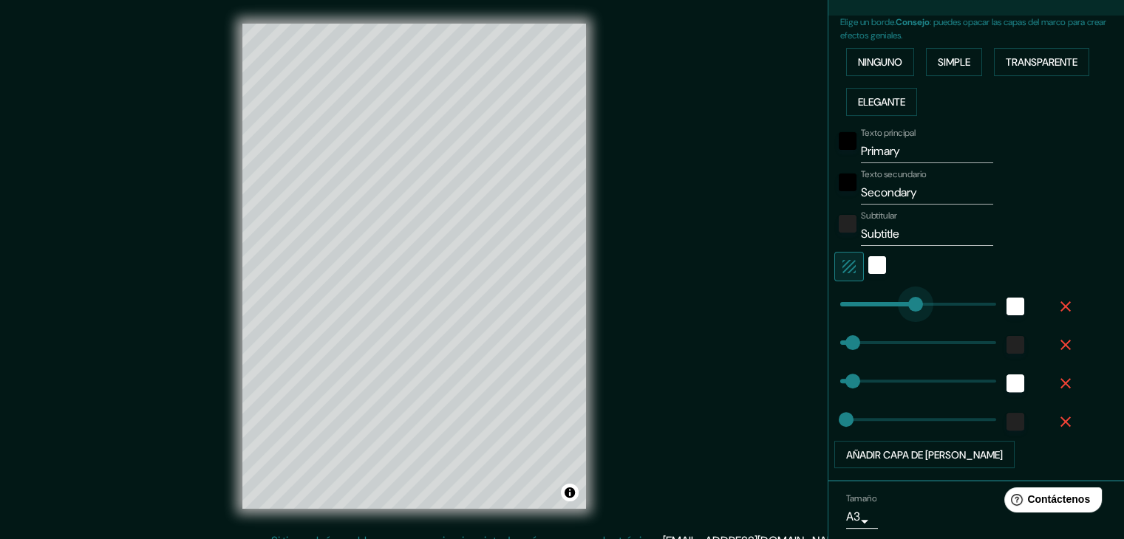
type input "217"
drag, startPoint x: 976, startPoint y: 299, endPoint x: 902, endPoint y: 312, distance: 75.7
type input "37"
type input "19"
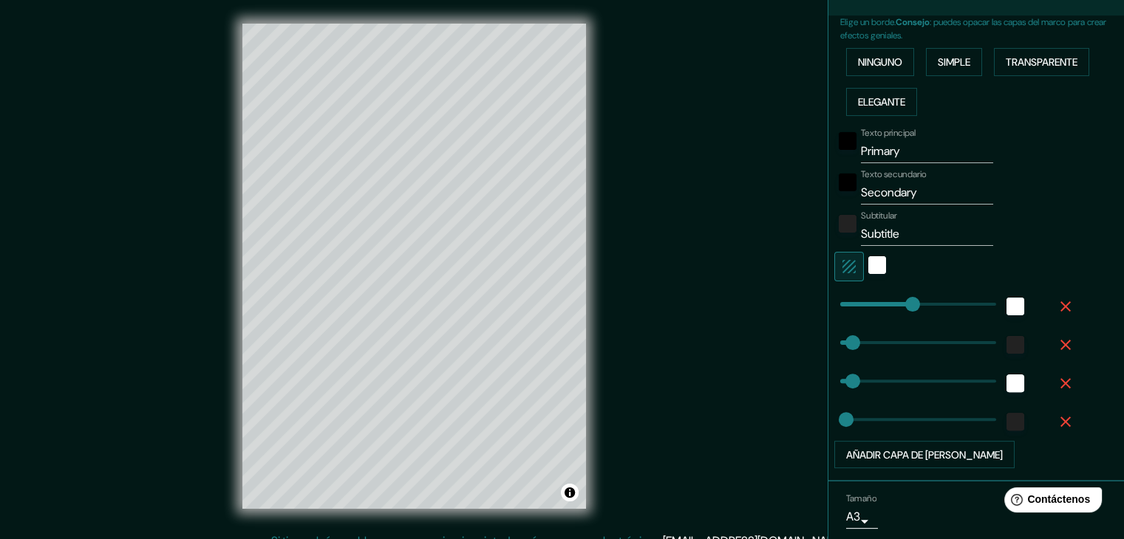
scroll to position [0, 0]
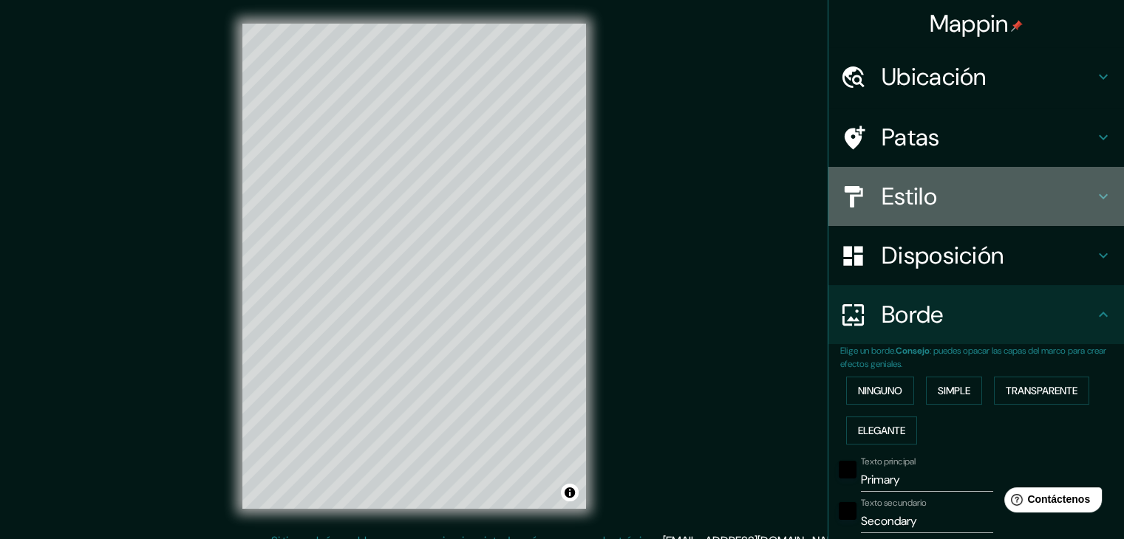
click at [916, 207] on font "Estilo" at bounding box center [909, 196] width 55 height 31
type input "37"
type input "19"
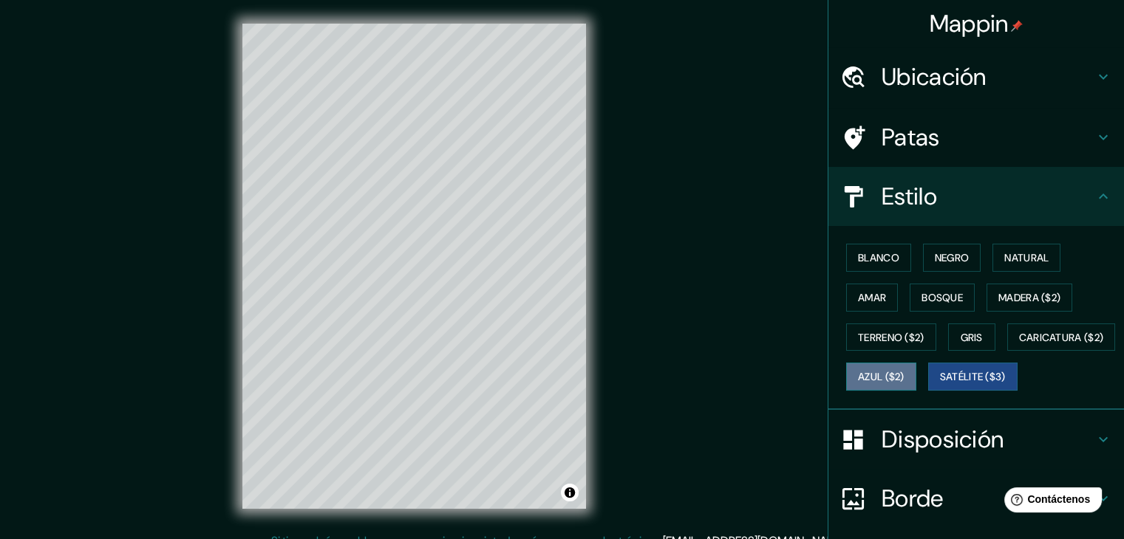
click at [905, 376] on font "Azul ($2)" at bounding box center [881, 377] width 47 height 13
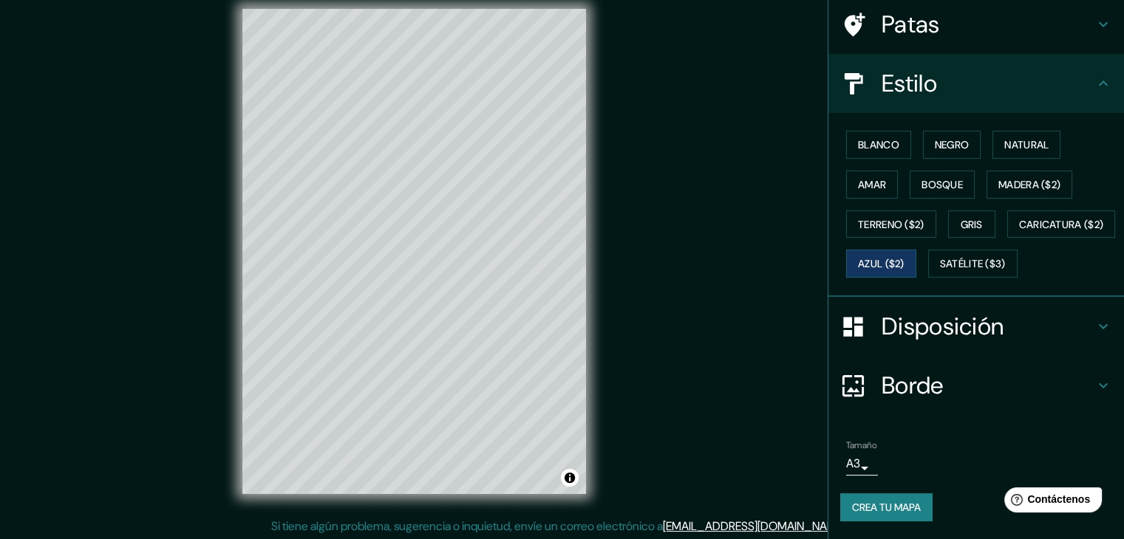
scroll to position [17, 0]
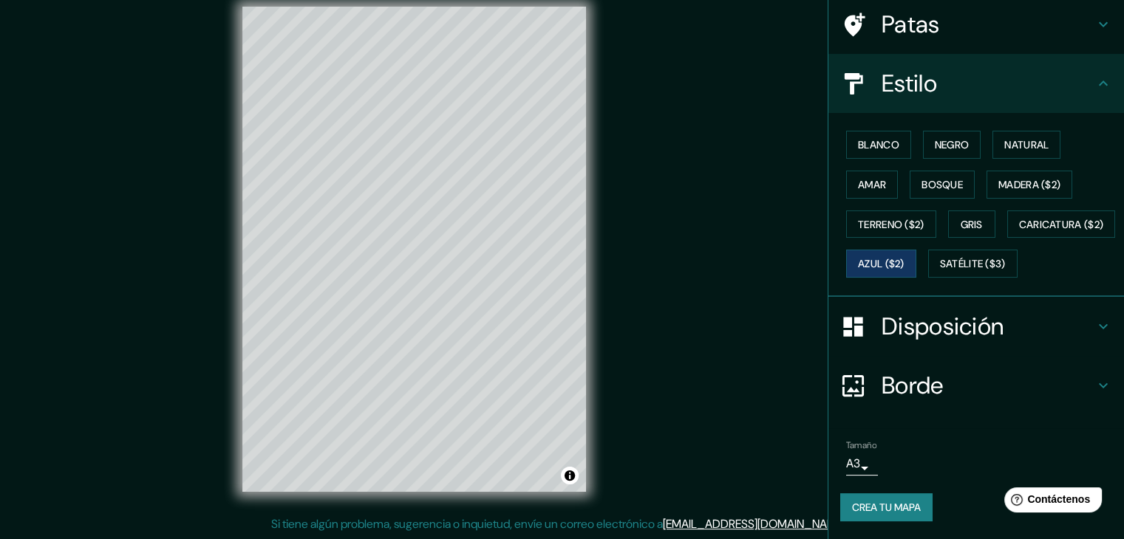
click at [919, 388] on font "Borde" at bounding box center [913, 385] width 62 height 31
type input "37"
type input "19"
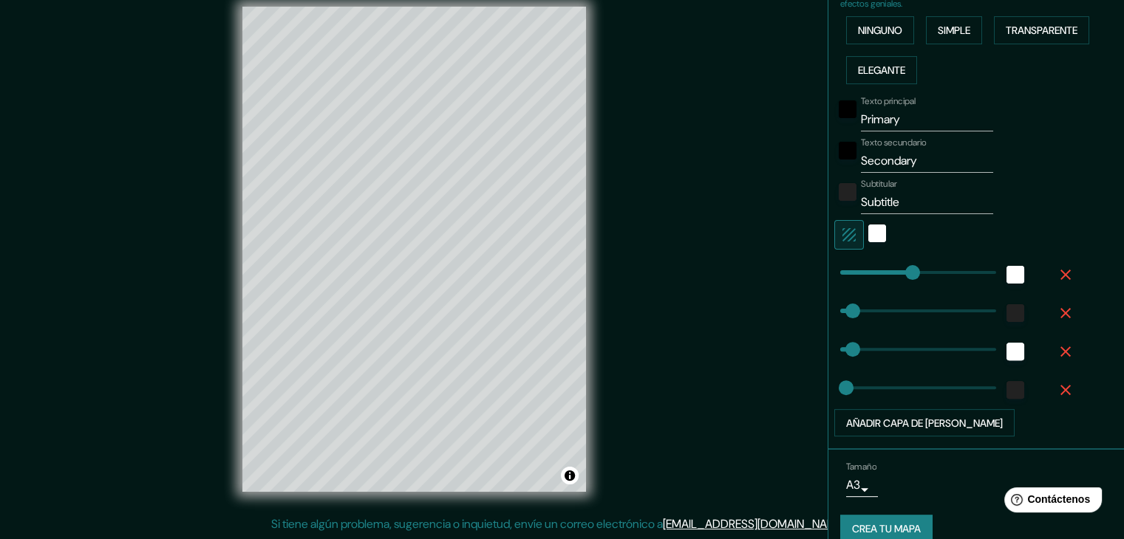
scroll to position [380, 0]
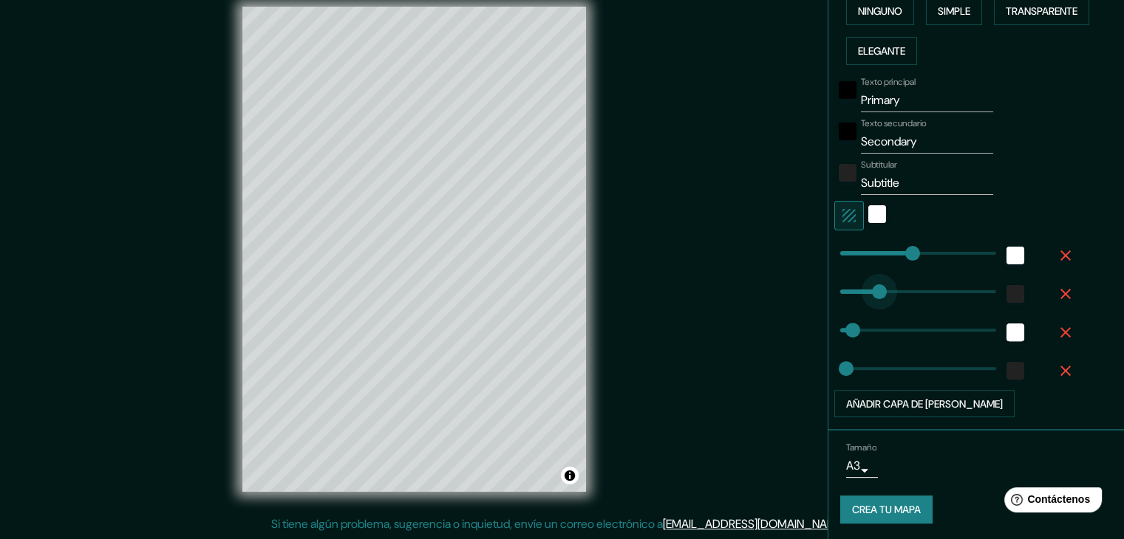
type input "465"
drag, startPoint x: 859, startPoint y: 281, endPoint x: 1020, endPoint y: 290, distance: 161.4
type input "37"
type input "19"
type input "385"
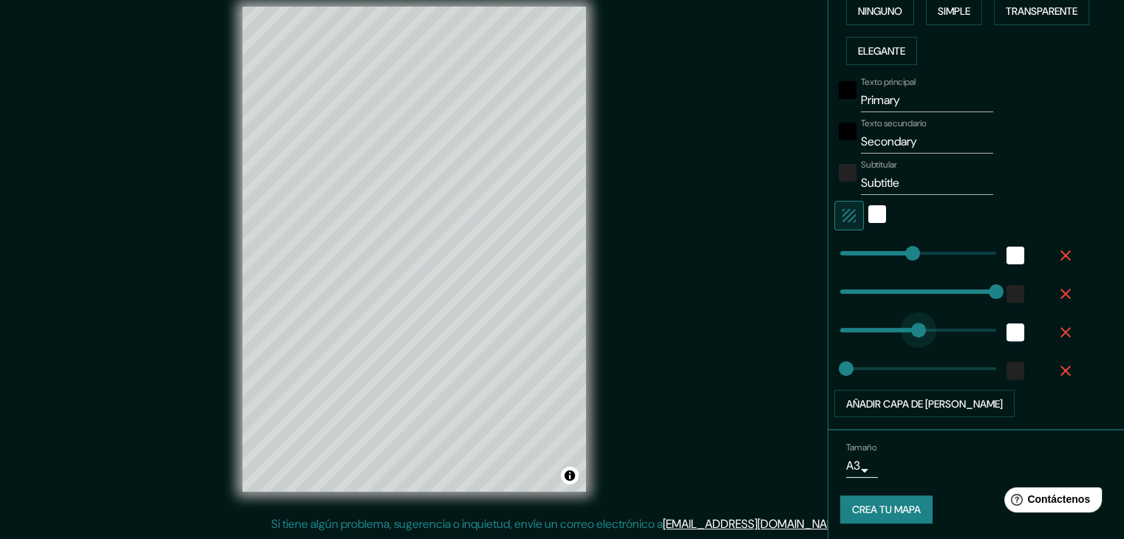
drag, startPoint x: 869, startPoint y: 321, endPoint x: 958, endPoint y: 321, distance: 88.7
type input "19"
type input "124"
drag, startPoint x: 950, startPoint y: 279, endPoint x: 869, endPoint y: 301, distance: 83.4
type input "19"
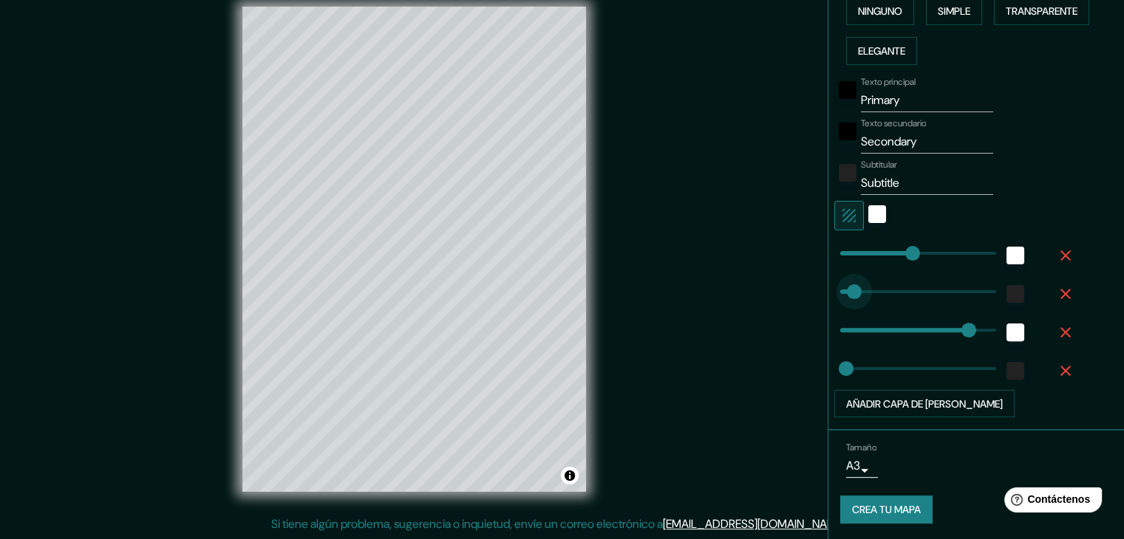
type input "14"
drag, startPoint x: 858, startPoint y: 296, endPoint x: 834, endPoint y: 305, distance: 25.9
type input "19"
drag, startPoint x: 878, startPoint y: 264, endPoint x: 872, endPoint y: 257, distance: 8.9
click at [839, 266] on div at bounding box center [915, 252] width 162 height 33
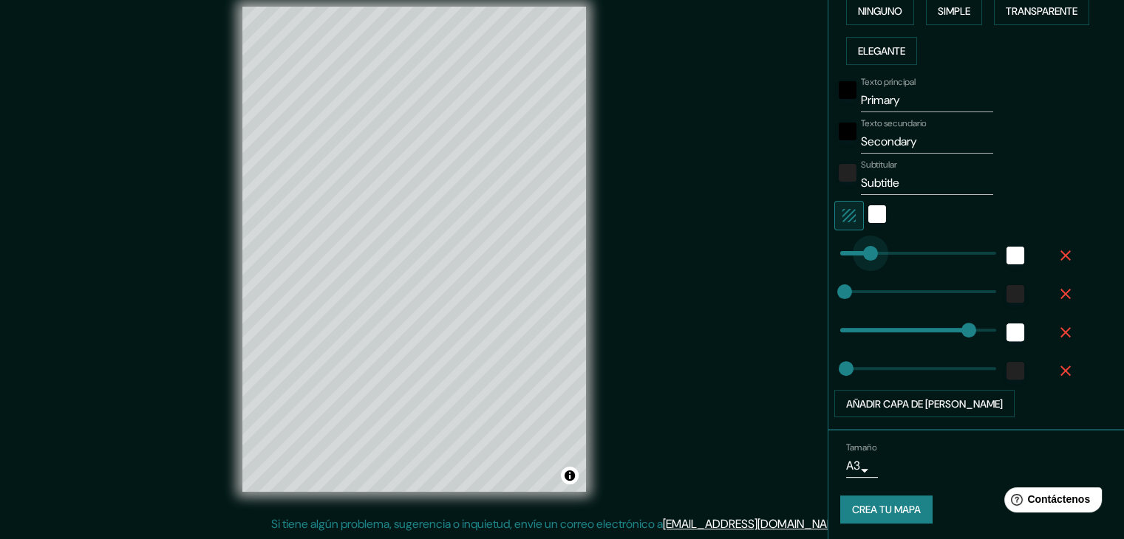
type input "0"
drag, startPoint x: 859, startPoint y: 255, endPoint x: 823, endPoint y: 256, distance: 36.2
click at [868, 214] on div "blanco" at bounding box center [877, 214] width 18 height 18
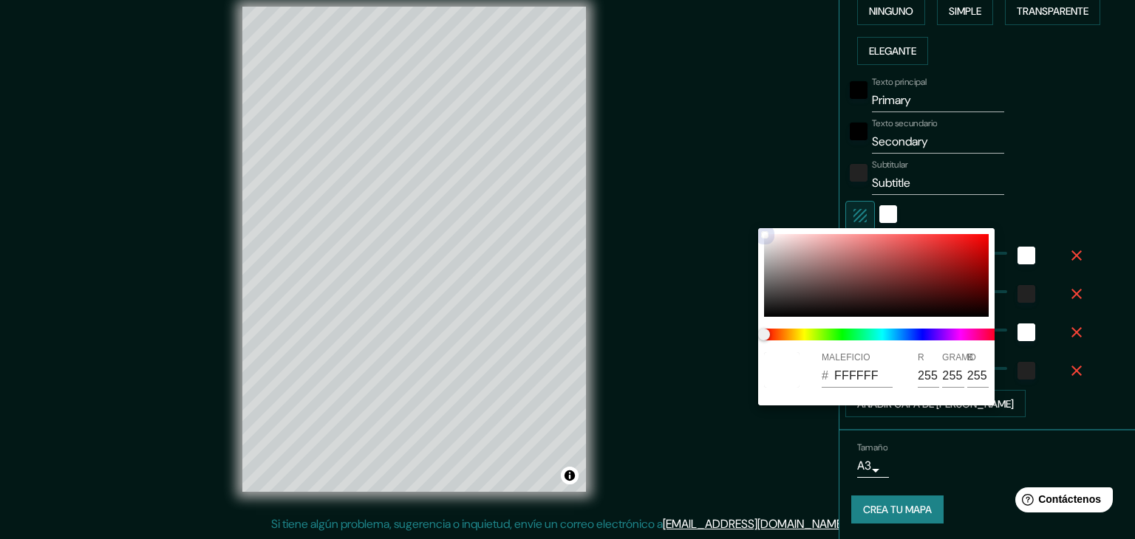
type input "19"
type input "811919"
type input "129"
type input "25"
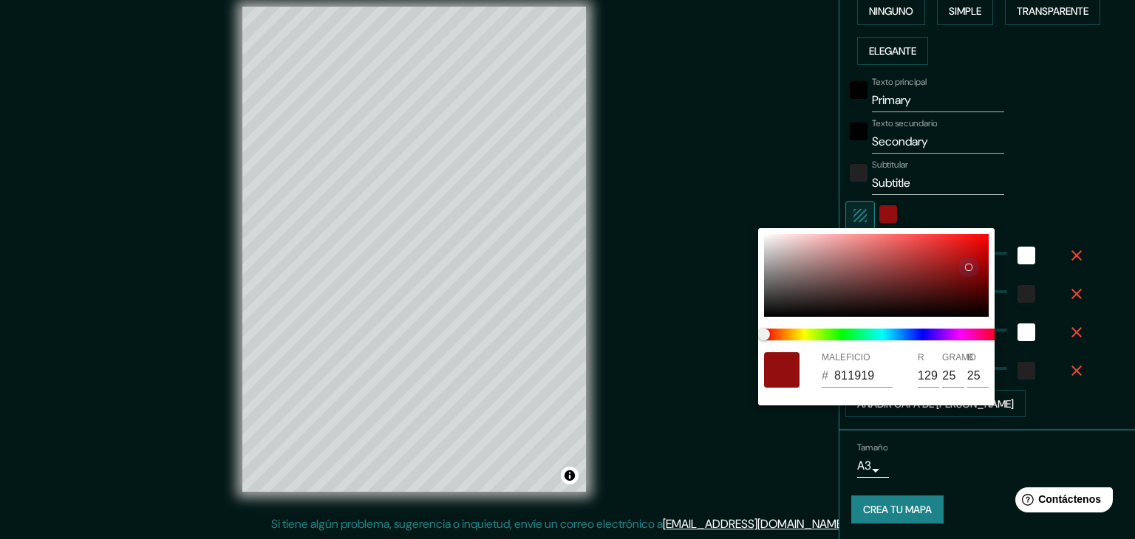
type input "19"
type input "980D0D"
type input "152"
type input "13"
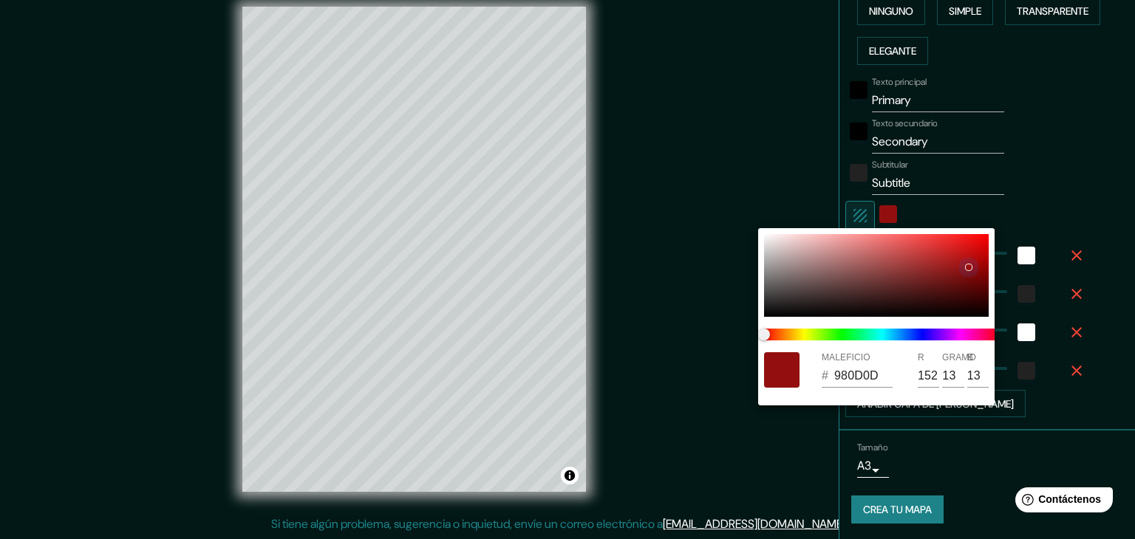
type input "19"
type input "A10A0A"
type input "161"
type input "10"
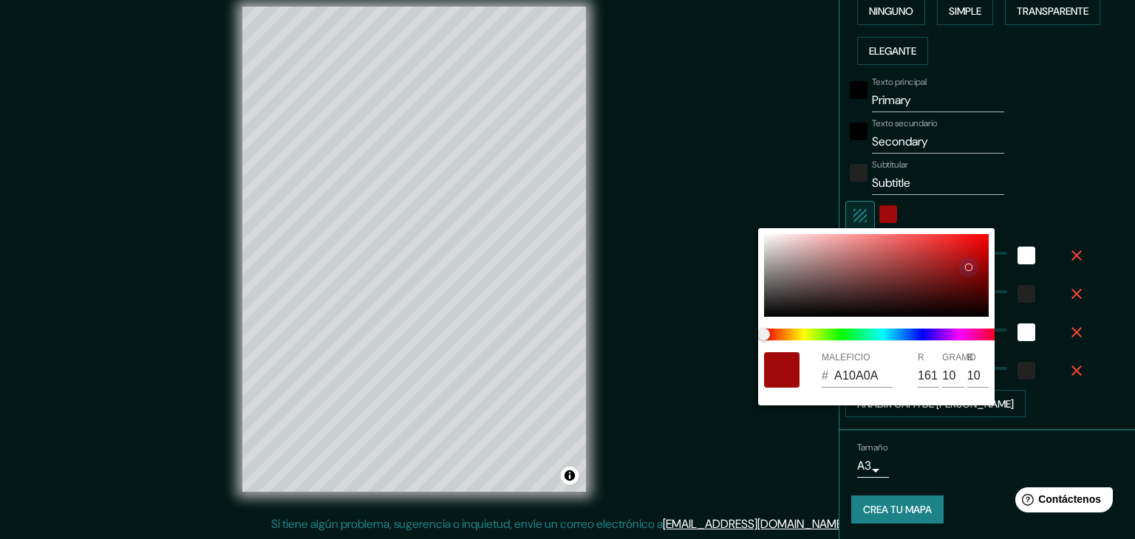
type input "19"
type input "A80808"
type input "168"
type input "8"
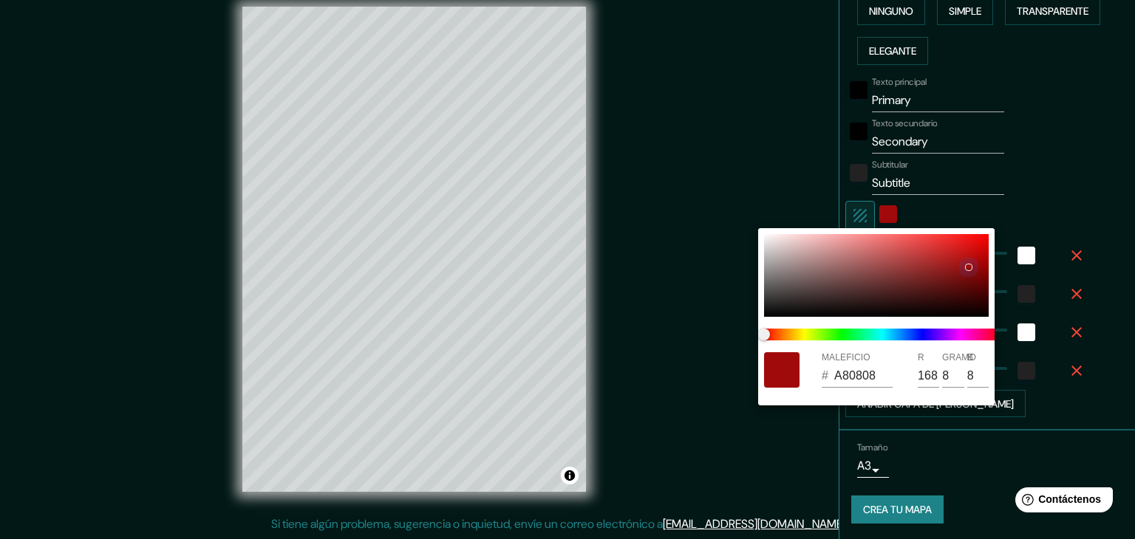
type input "19"
type input "AA0707"
type input "170"
type input "7"
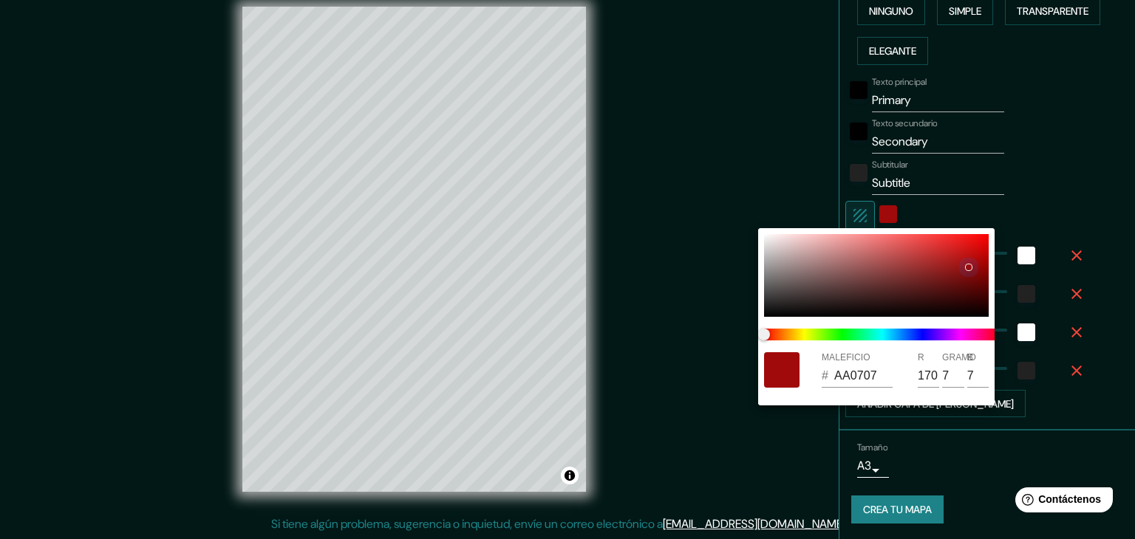
type input "19"
type input "AD0606"
type input "173"
type input "6"
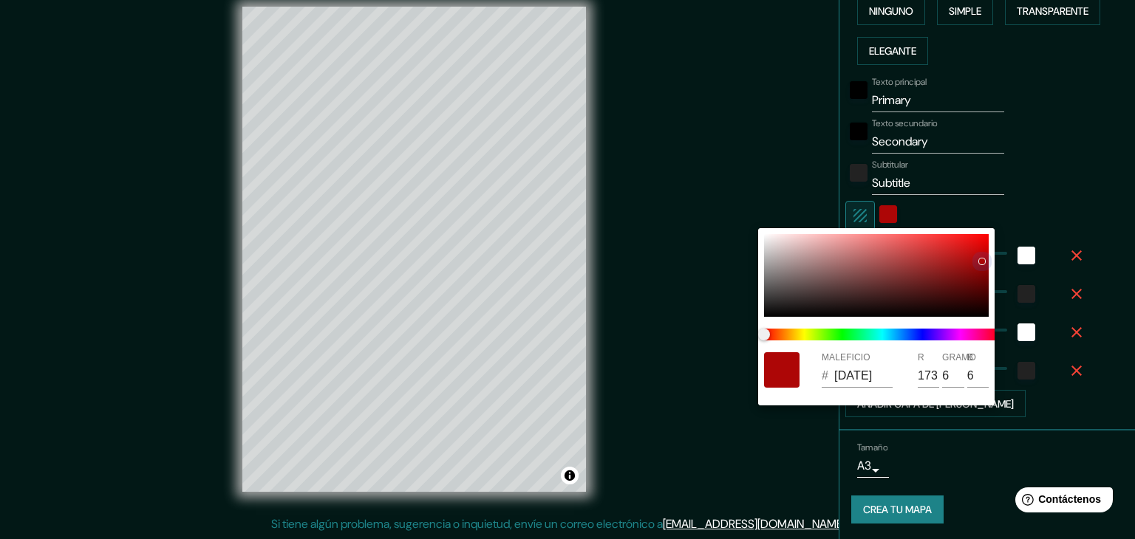
type input "19"
type input "380303"
type input "56"
type input "3"
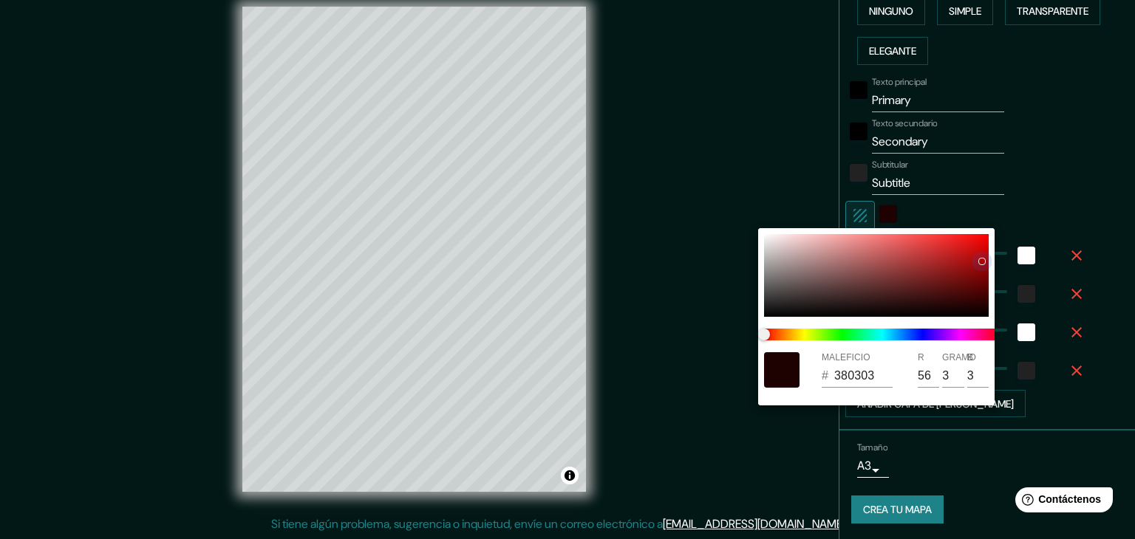
type input "19"
type input "1E0202"
type input "30"
type input "2"
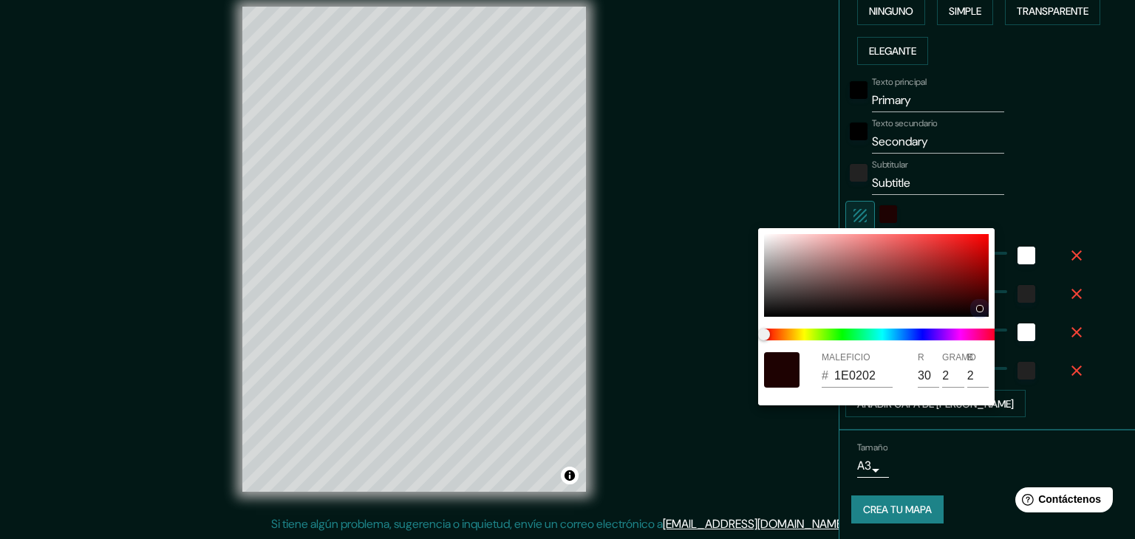
type input "19"
type input "1A0101"
type input "26"
type input "1"
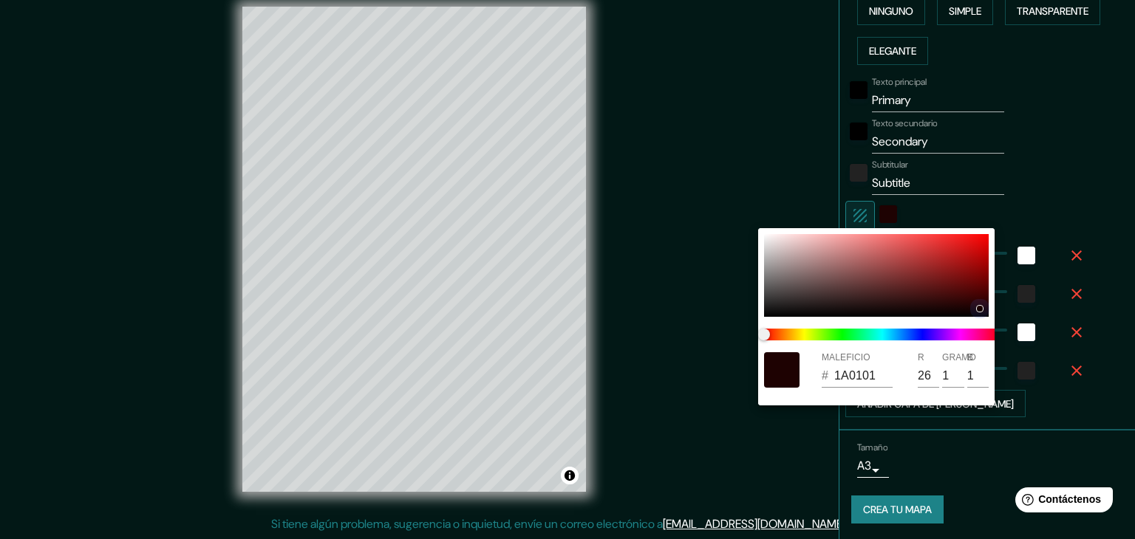
type input "19"
type input "170101"
type input "23"
type input "19"
type input "000000"
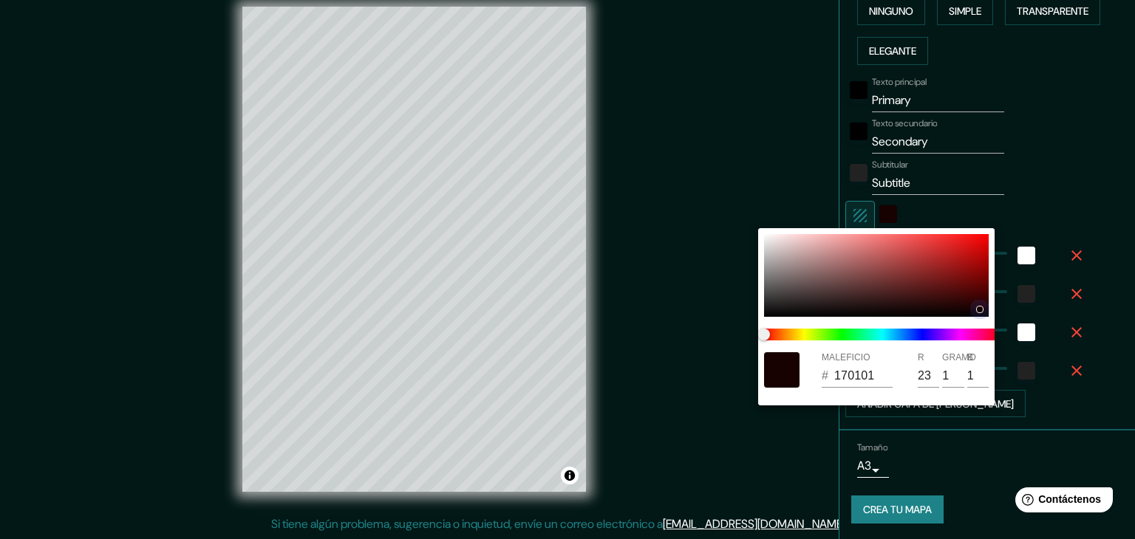
type input "0"
drag, startPoint x: 970, startPoint y: 268, endPoint x: 1008, endPoint y: 310, distance: 57.6
click at [1008, 310] on div "MALEFICIO # 000000 R 0 GRAMO 0 B 0" at bounding box center [567, 269] width 1135 height 539
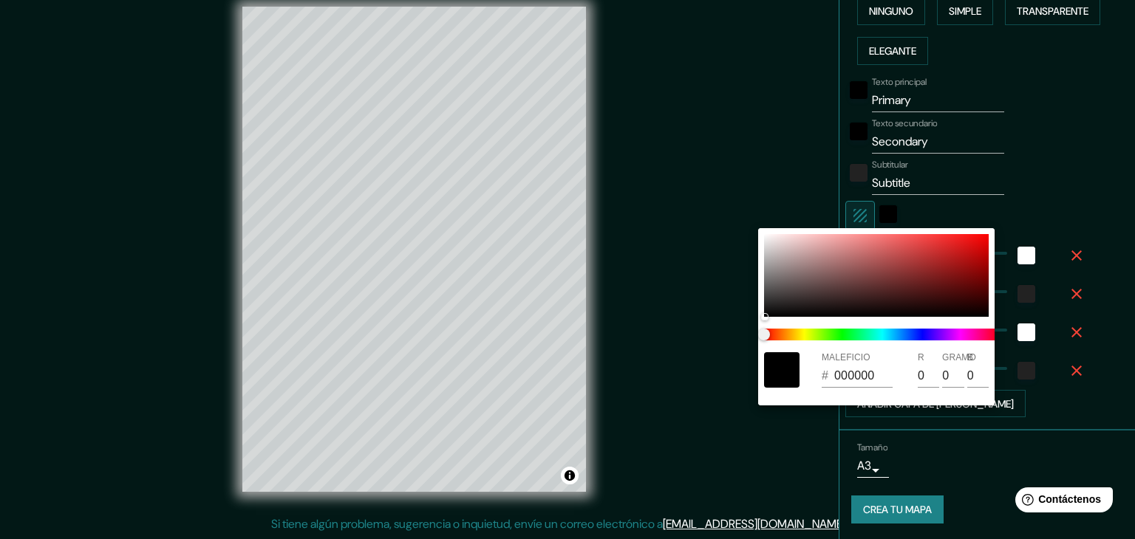
drag, startPoint x: 1052, startPoint y: 255, endPoint x: 1060, endPoint y: 253, distance: 8.3
click at [1053, 255] on div at bounding box center [567, 269] width 1135 height 539
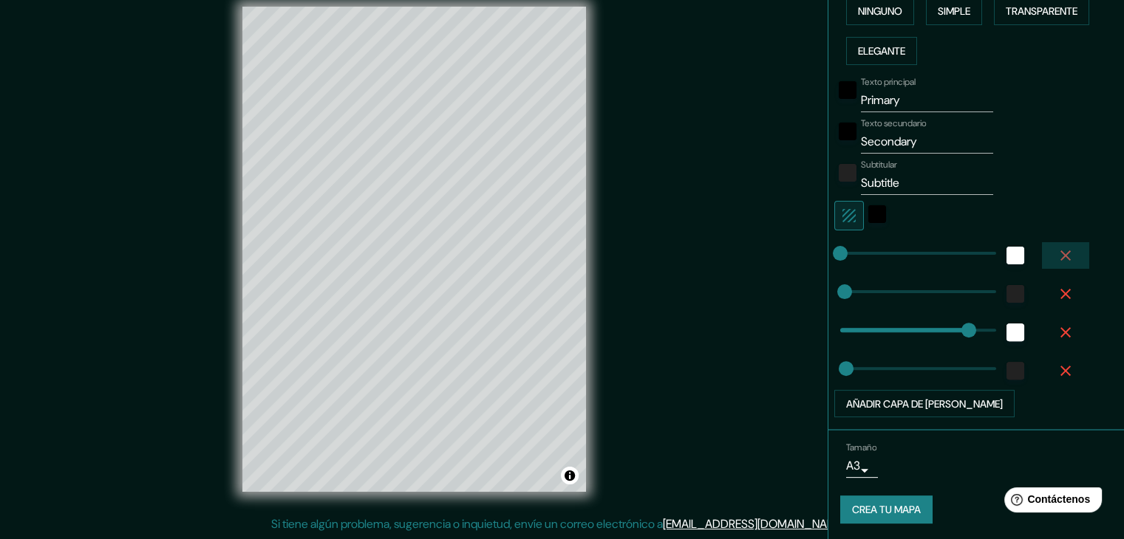
click at [1057, 252] on icon "button" at bounding box center [1066, 256] width 18 height 18
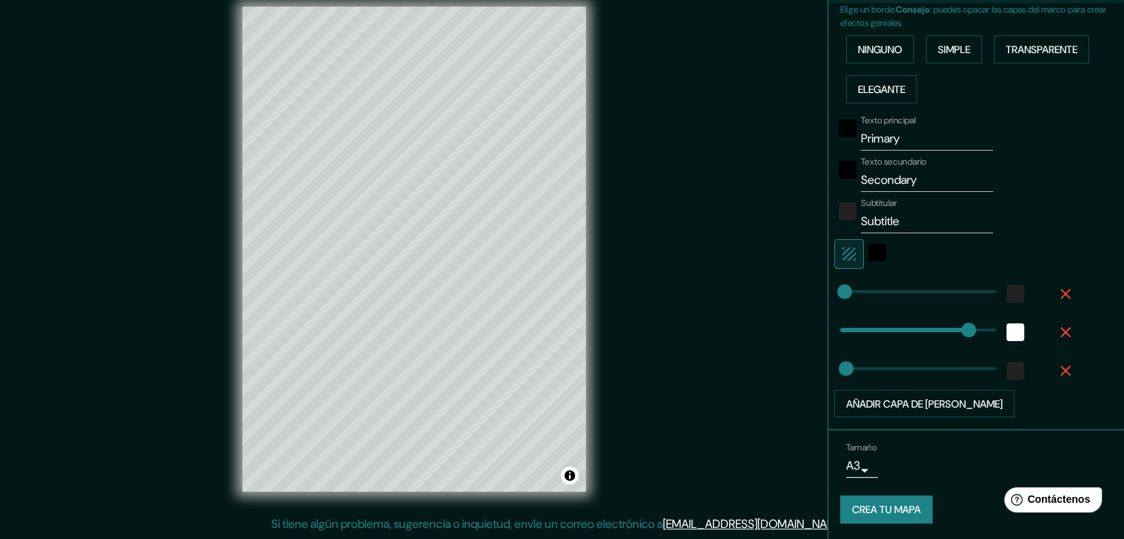
click at [1052, 282] on button "button" at bounding box center [1065, 294] width 47 height 27
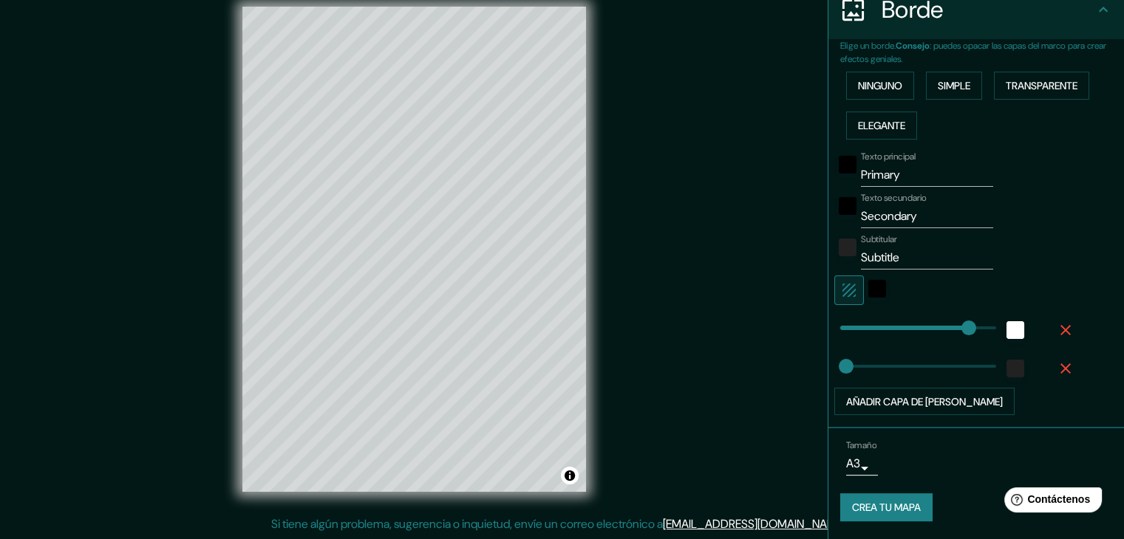
scroll to position [303, 0]
click at [1061, 329] on icon "button" at bounding box center [1066, 333] width 18 height 18
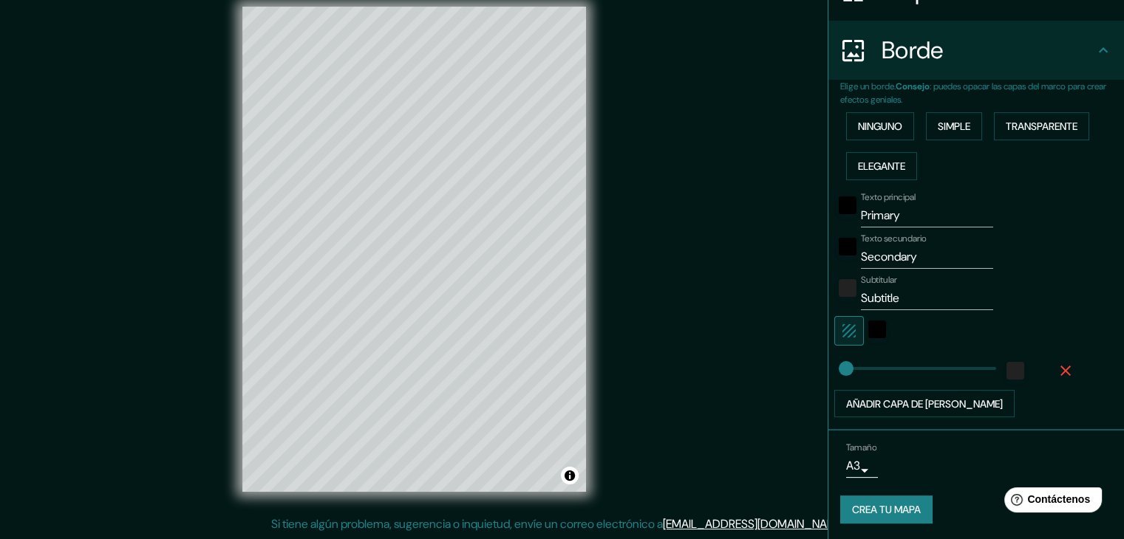
click at [1062, 370] on icon "button" at bounding box center [1066, 371] width 18 height 18
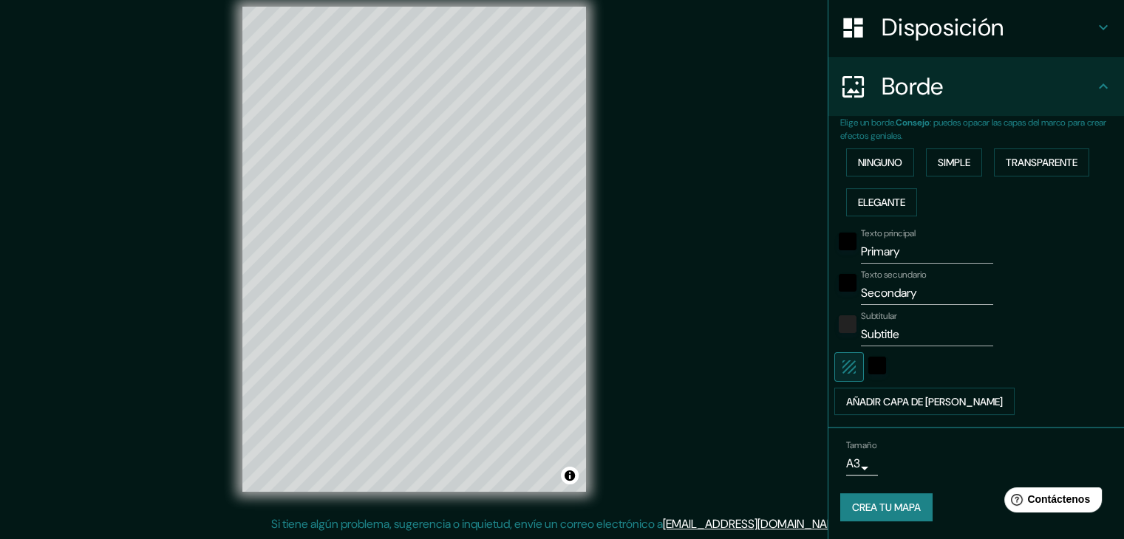
scroll to position [226, 0]
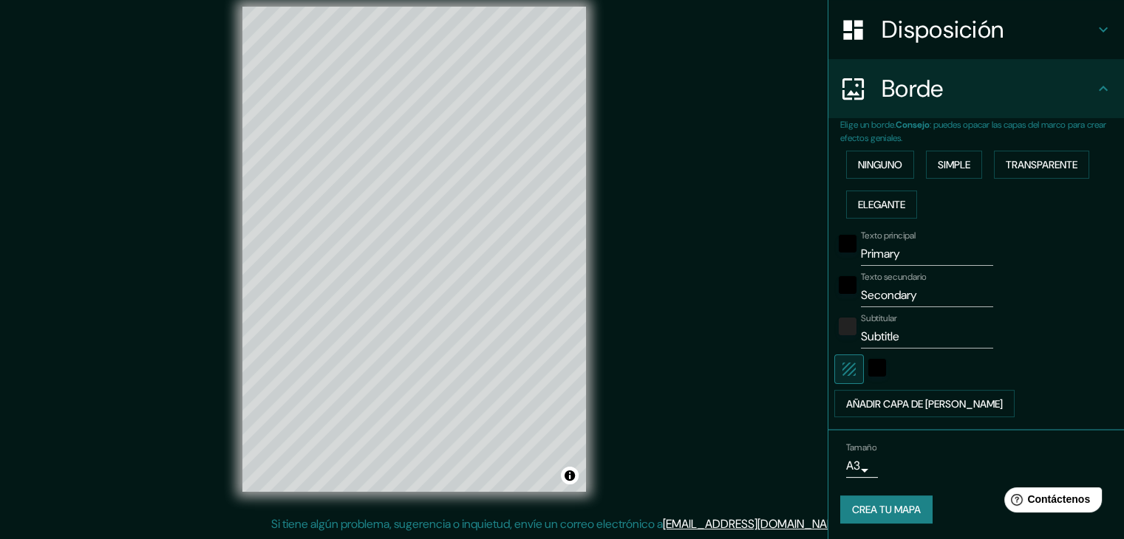
click at [845, 375] on icon "button" at bounding box center [849, 370] width 18 height 18
click at [912, 101] on font "Borde" at bounding box center [913, 88] width 62 height 31
click at [883, 84] on font "Borde" at bounding box center [913, 88] width 62 height 31
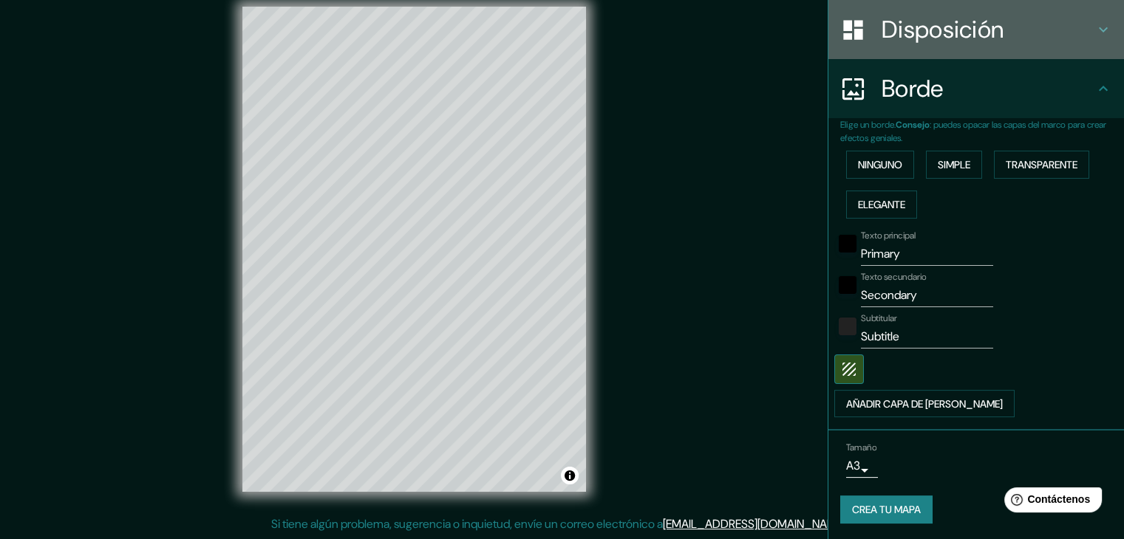
click at [889, 48] on div "Disposición" at bounding box center [976, 29] width 296 height 59
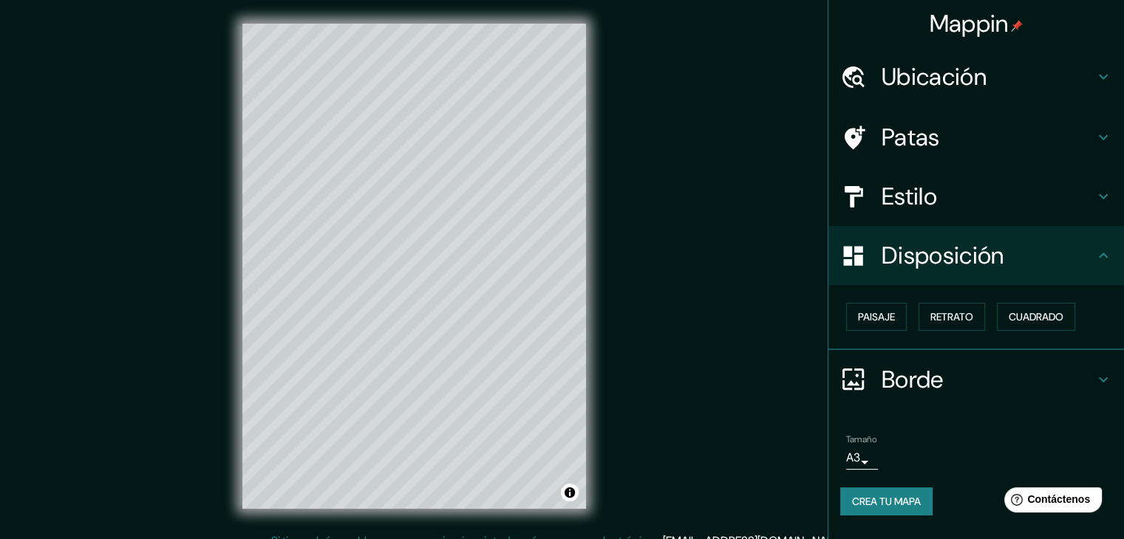
scroll to position [0, 0]
